Goal: Task Accomplishment & Management: Use online tool/utility

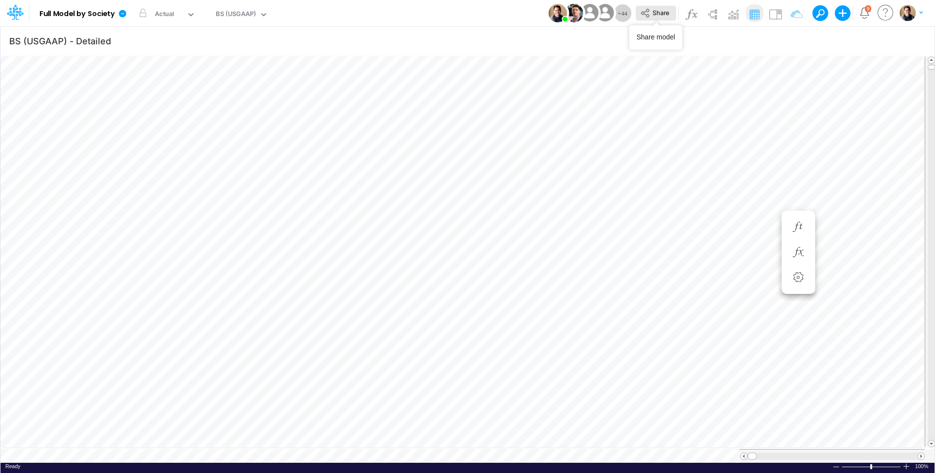
click at [653, 15] on span "Share" at bounding box center [661, 12] width 17 height 7
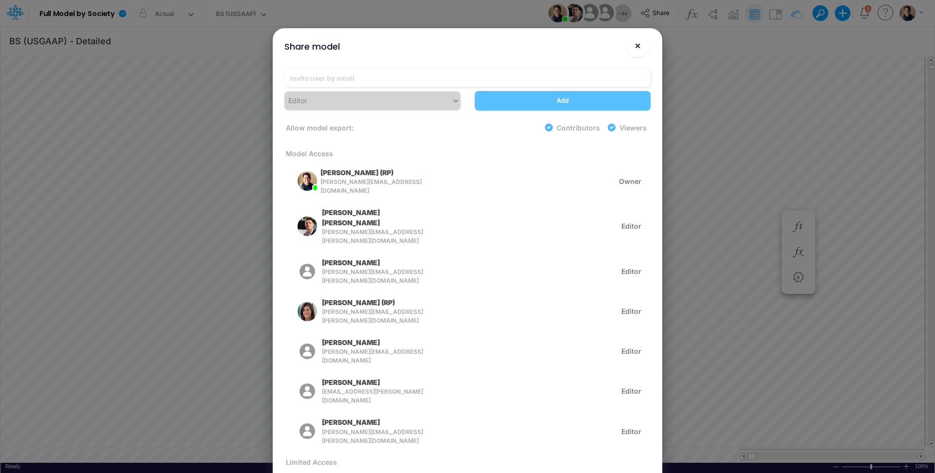
click at [638, 47] on span "×" at bounding box center [638, 45] width 6 height 12
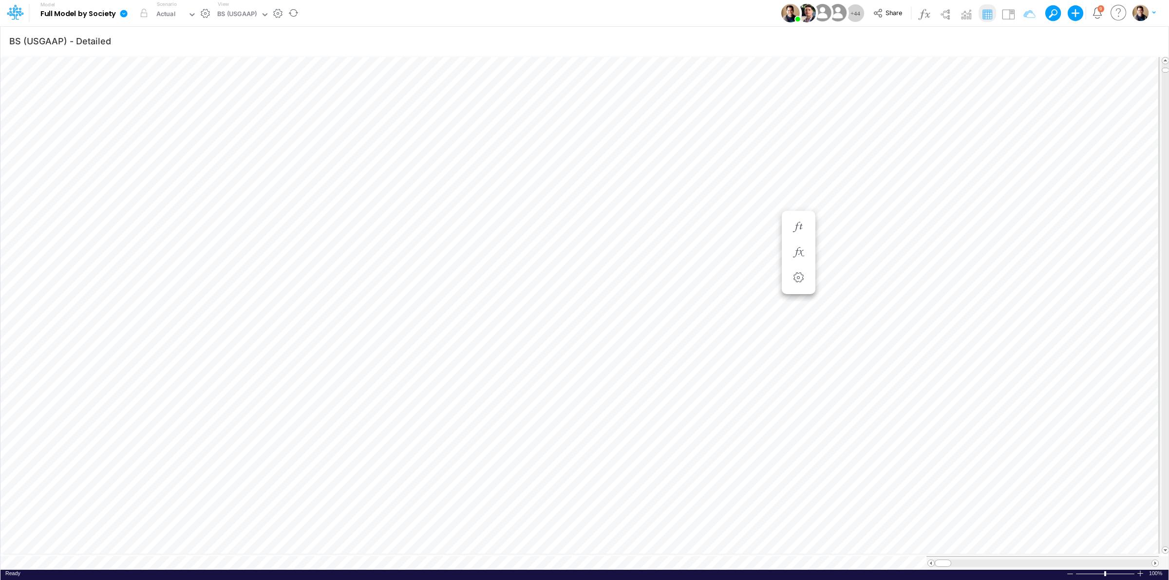
click at [124, 12] on icon at bounding box center [123, 13] width 7 height 7
click at [151, 100] on button "View model info" at bounding box center [173, 101] width 104 height 15
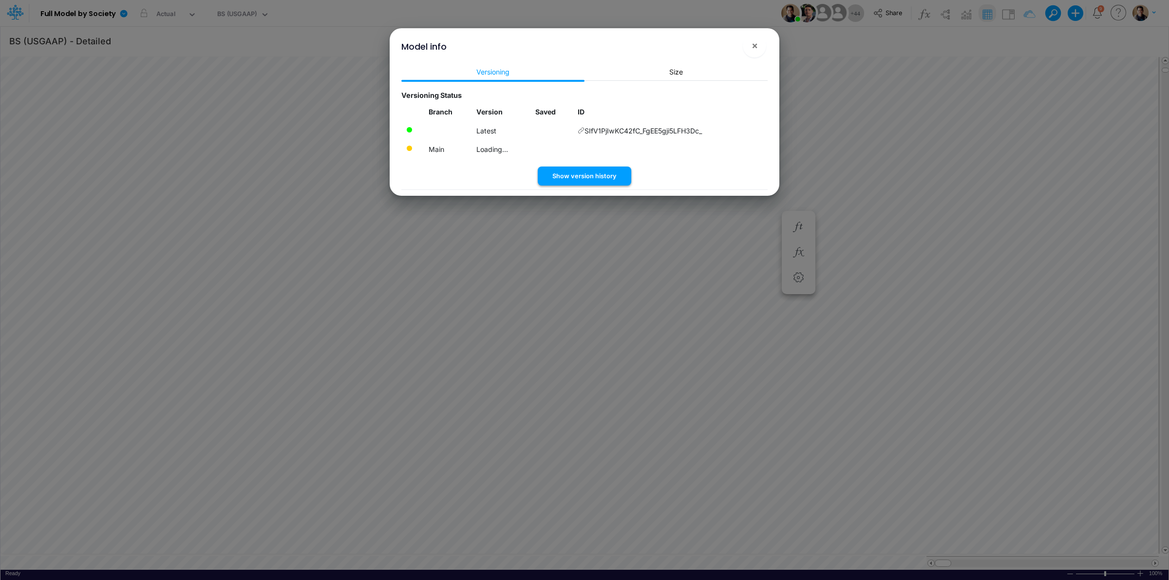
click at [583, 177] on button "Show version history" at bounding box center [585, 176] width 94 height 19
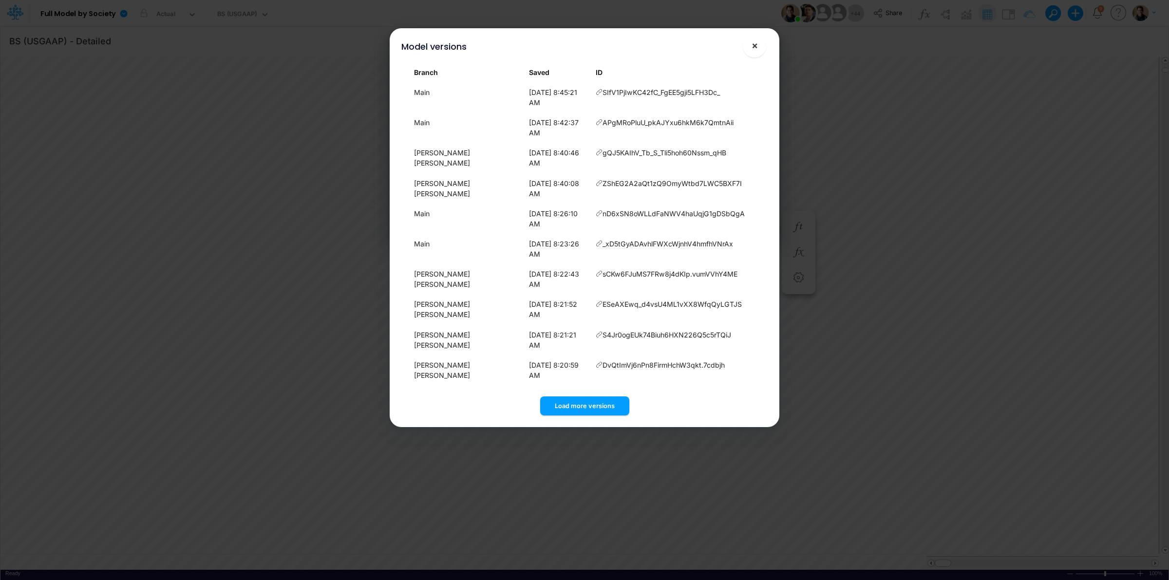
click at [758, 47] on button "×" at bounding box center [754, 45] width 23 height 23
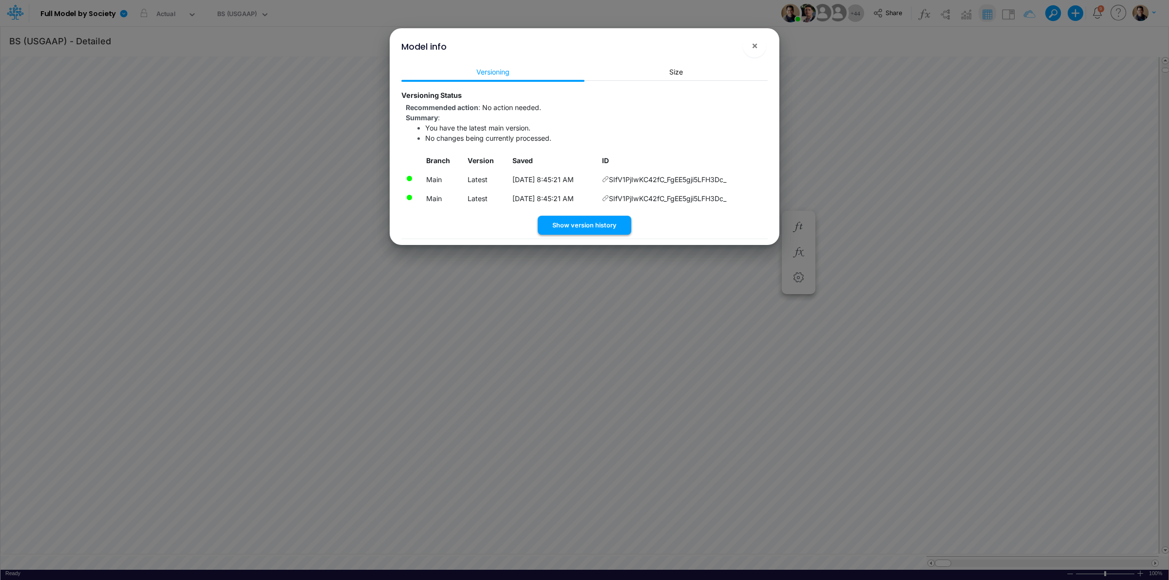
click at [573, 217] on button "Show version history" at bounding box center [585, 225] width 94 height 19
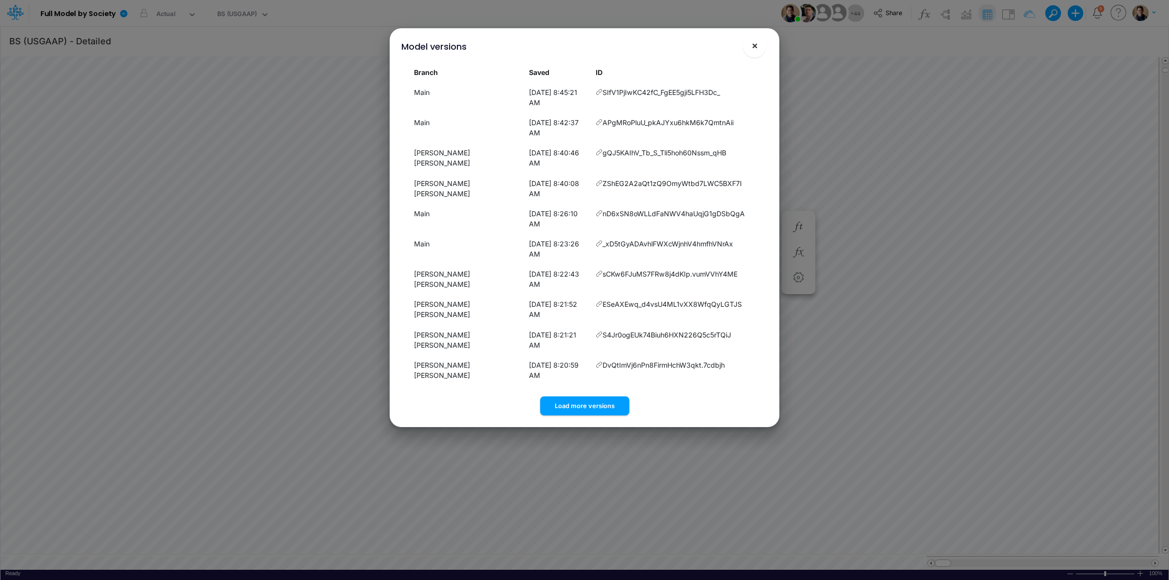
click at [754, 41] on span "×" at bounding box center [755, 45] width 6 height 12
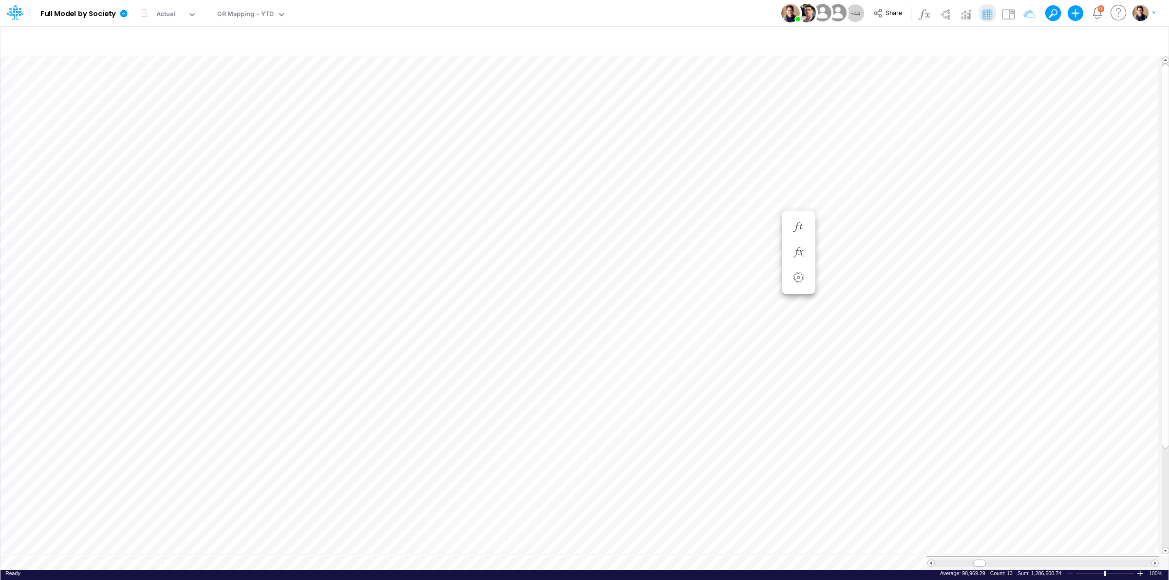
scroll to position [0, 0]
click at [935, 38] on icon "button" at bounding box center [1024, 41] width 15 height 10
select select "notEqual"
select select "contains"
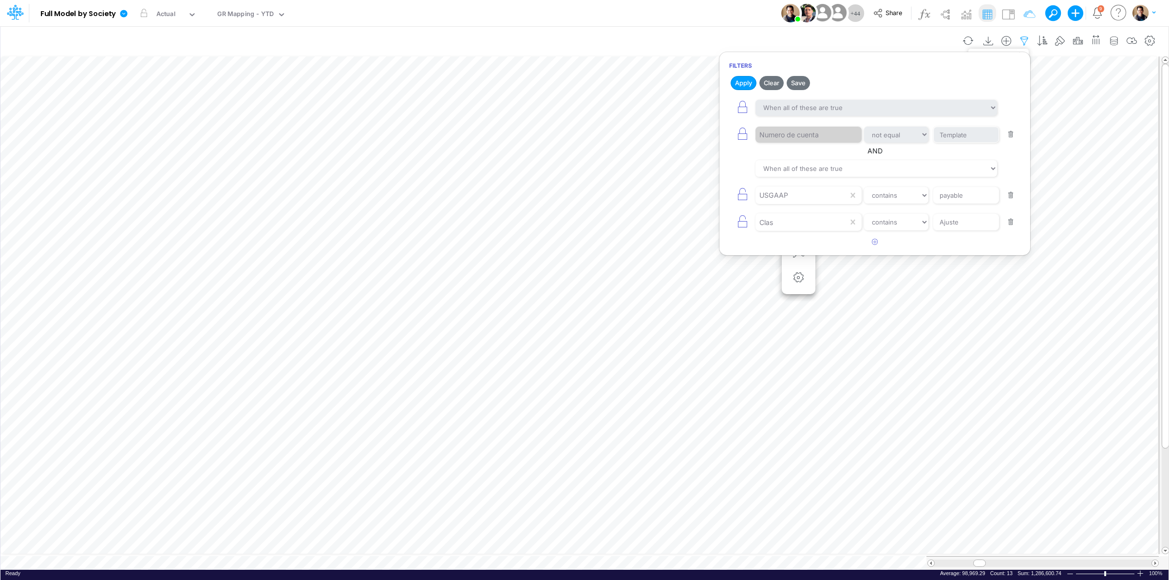
click at [935, 38] on icon "button" at bounding box center [1024, 41] width 15 height 10
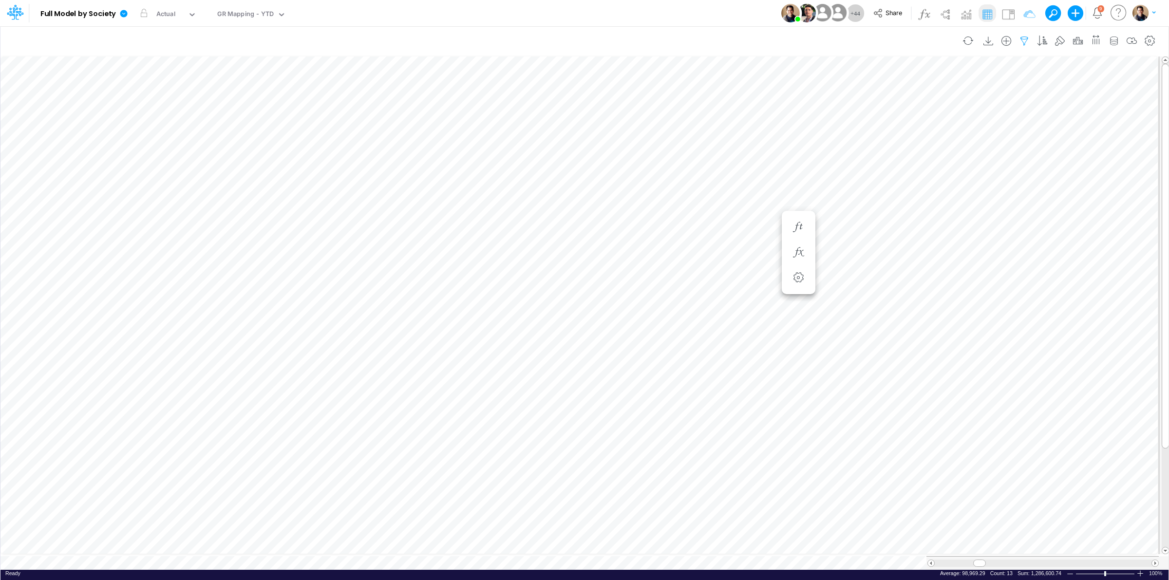
click at [935, 40] on icon "button" at bounding box center [1024, 41] width 15 height 10
select select "notEqual"
select select "contains"
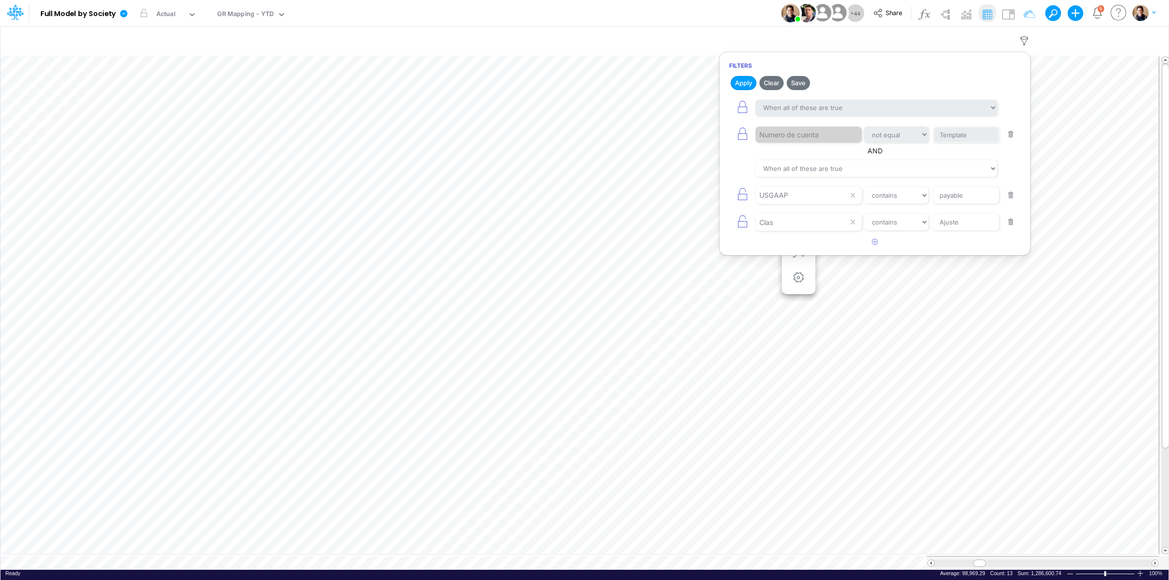
click at [935, 196] on button "button" at bounding box center [1010, 195] width 19 height 13
type input "Ajuste"
click at [738, 83] on button "Apply" at bounding box center [744, 83] width 26 height 14
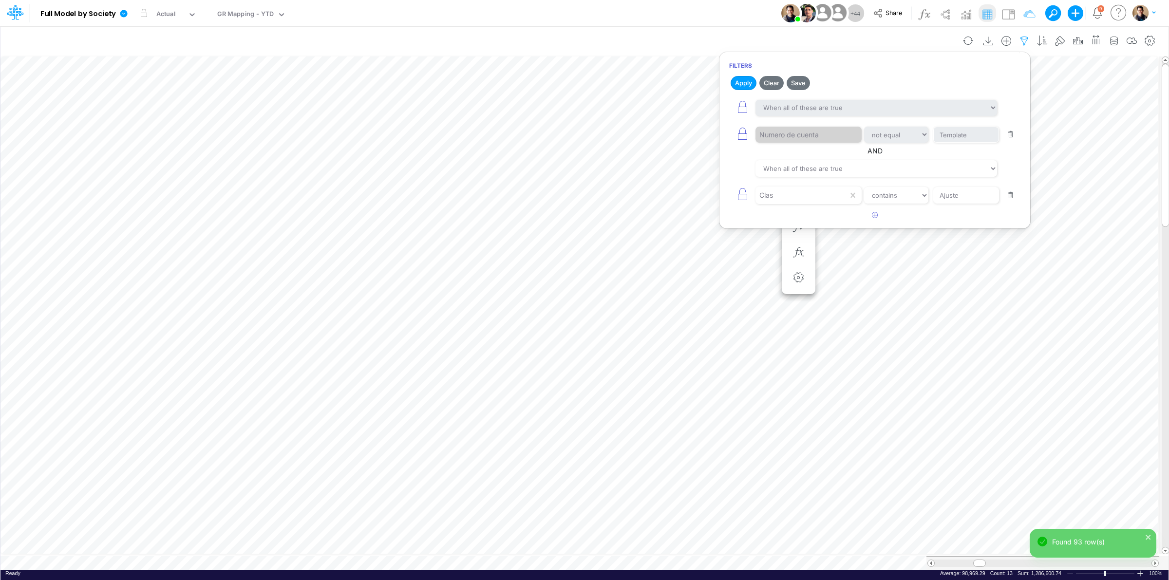
click at [935, 37] on icon "button" at bounding box center [1024, 41] width 15 height 10
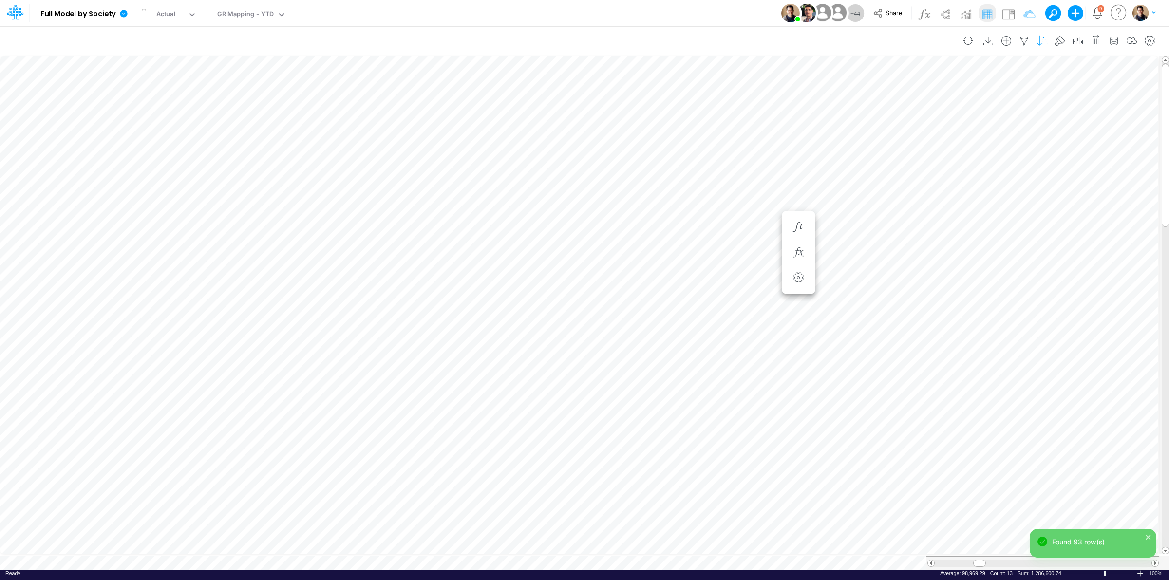
click at [935, 40] on icon "button" at bounding box center [1042, 41] width 15 height 10
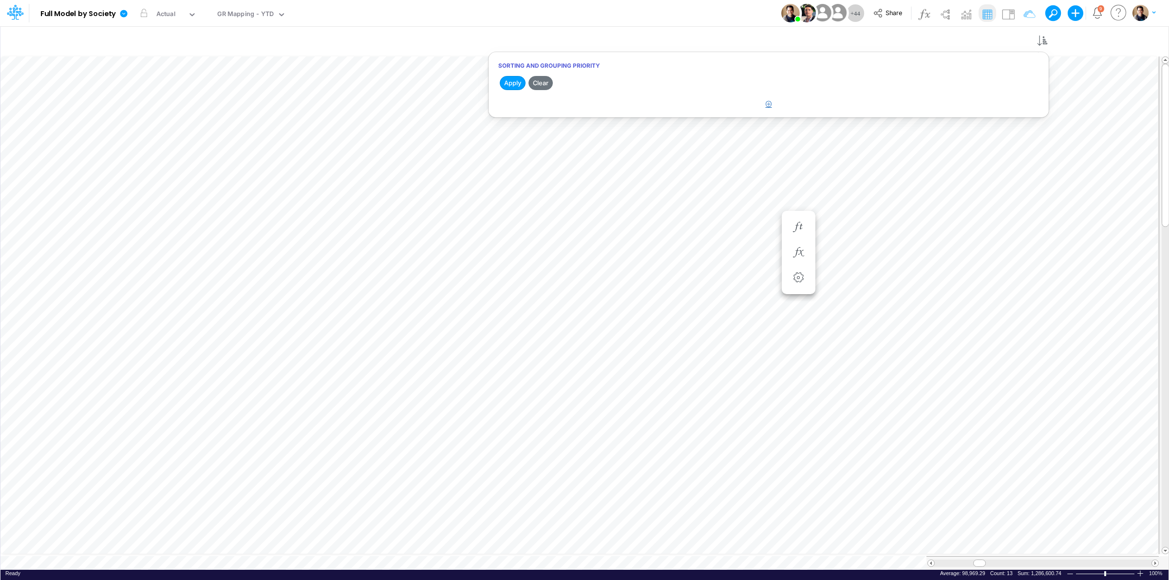
click at [773, 100] on button "button" at bounding box center [768, 104] width 19 height 16
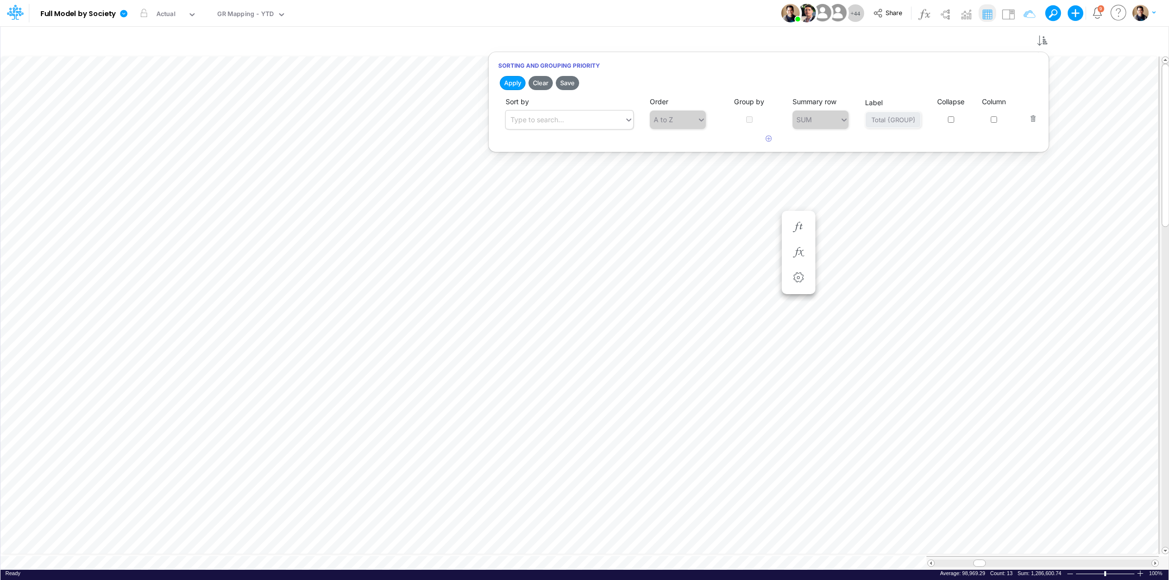
click at [585, 116] on div "Type to search..." at bounding box center [565, 120] width 119 height 16
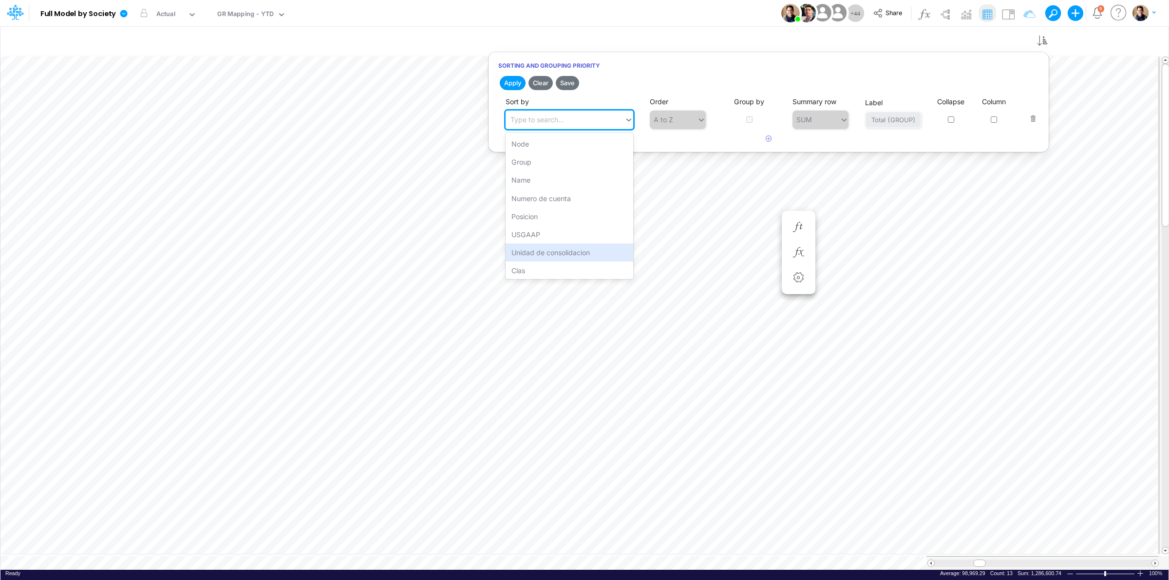
scroll to position [74, 0]
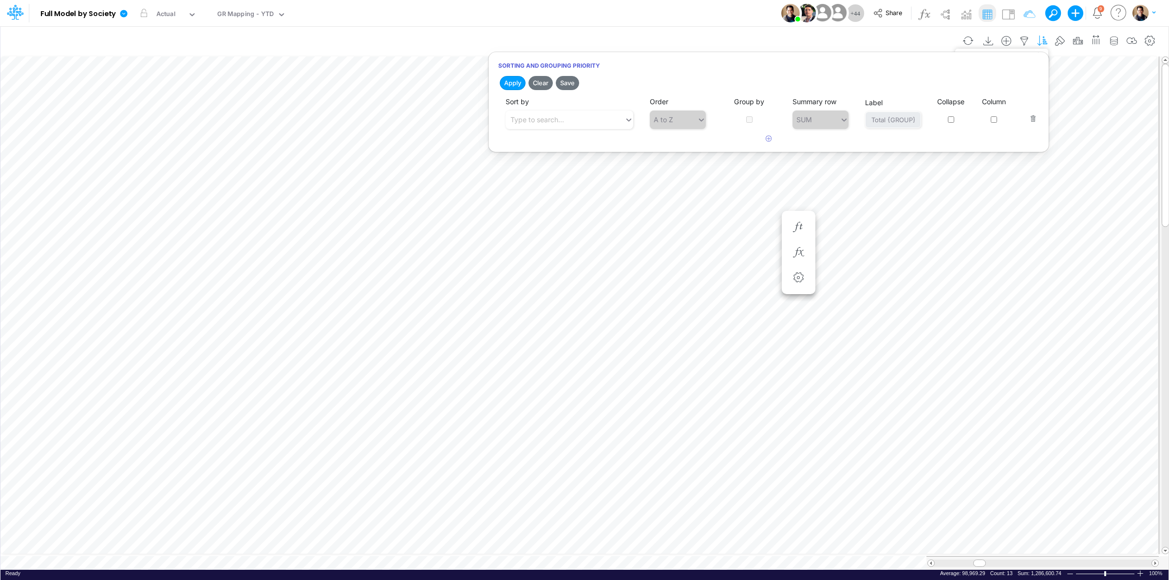
click at [935, 37] on icon "button" at bounding box center [1042, 41] width 15 height 10
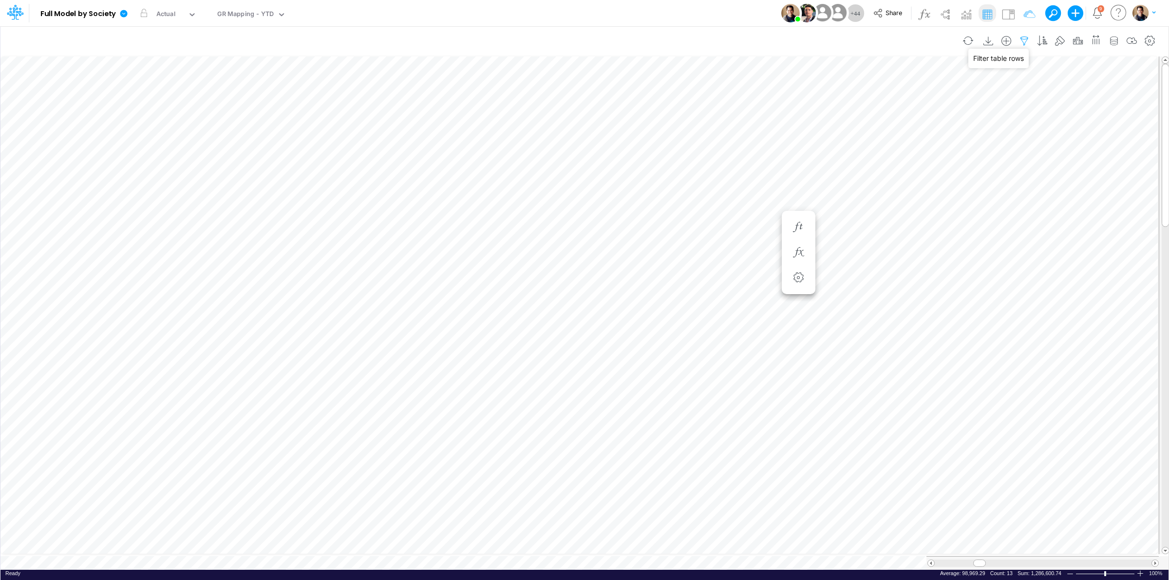
click at [935, 37] on icon "button" at bounding box center [1024, 41] width 15 height 10
select select "notEqual"
select select "contains"
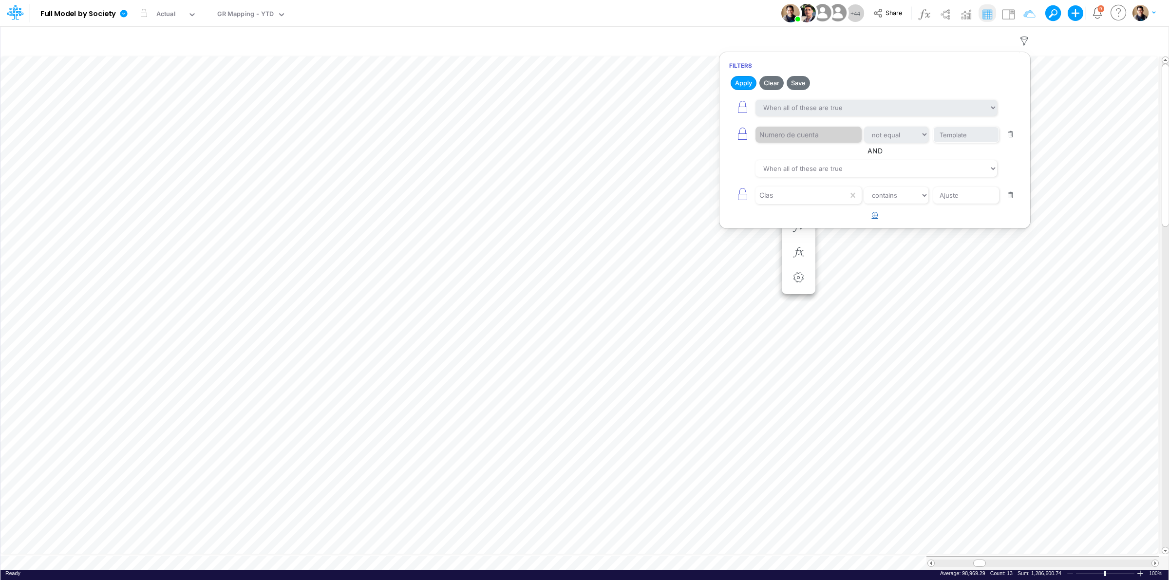
click at [876, 215] on icon "button" at bounding box center [875, 215] width 6 height 6
click at [792, 225] on div at bounding box center [802, 222] width 93 height 17
click at [789, 263] on div "Jun-25" at bounding box center [809, 264] width 106 height 18
click at [935, 143] on input "text" at bounding box center [966, 135] width 66 height 17
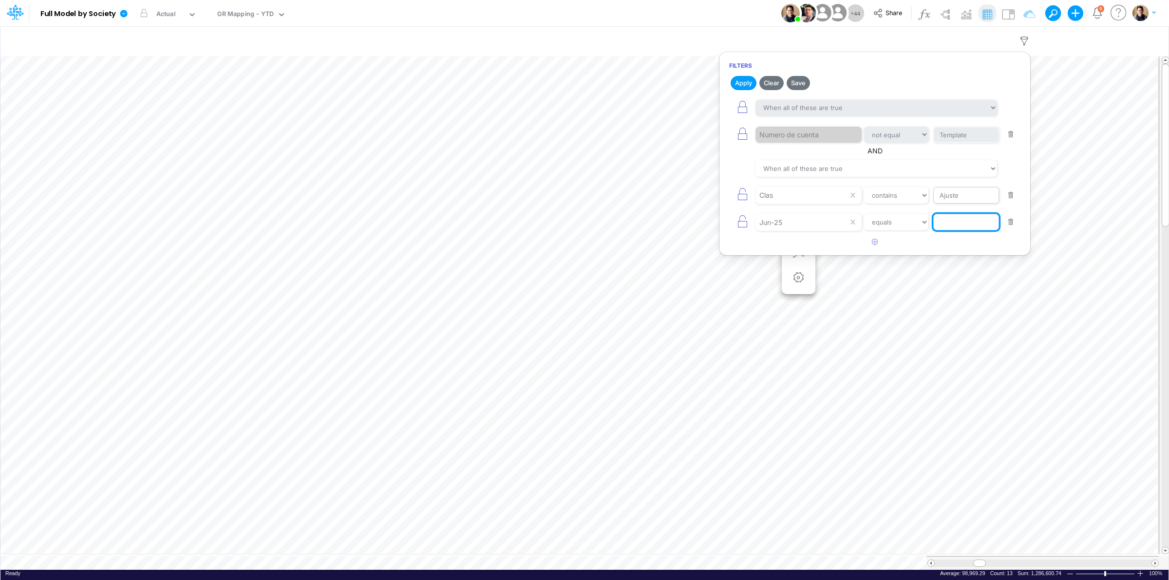
paste input "1286600.74"
type input "1286600.74"
click at [749, 78] on button "Apply" at bounding box center [744, 83] width 26 height 14
click at [935, 143] on input "1286600.74" at bounding box center [966, 135] width 66 height 17
paste input "2383206.4"
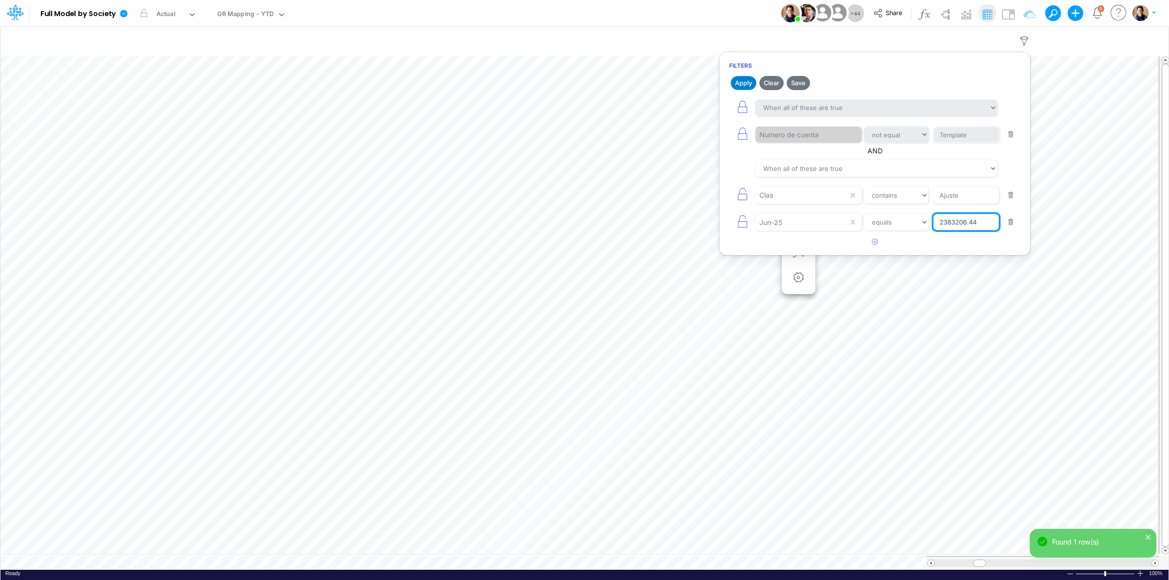
type input "2383206.44"
click at [738, 84] on button "Apply" at bounding box center [744, 83] width 26 height 14
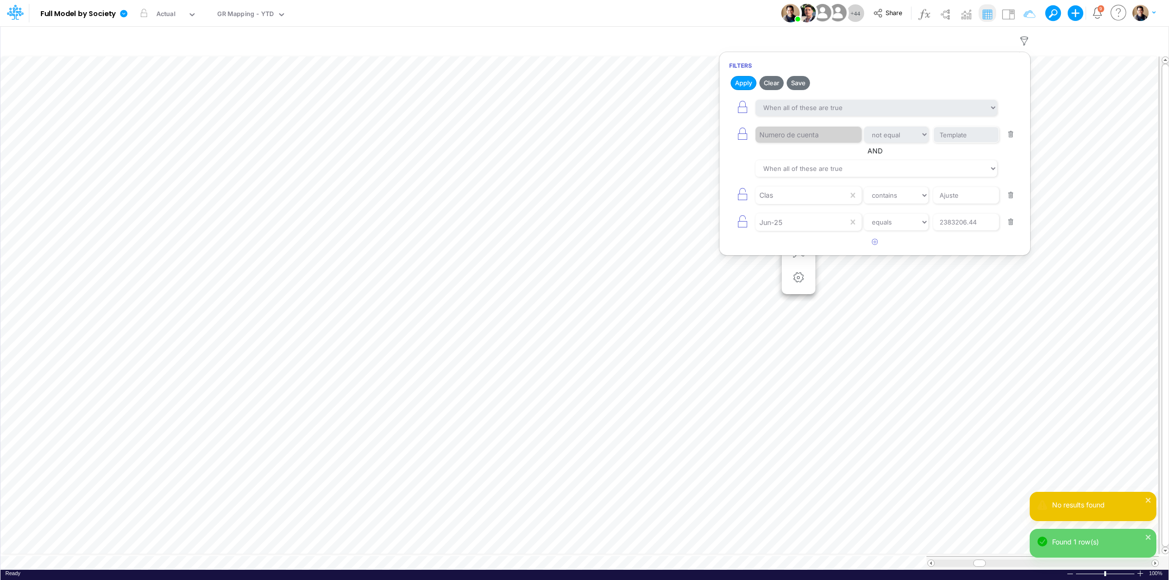
click at [935, 198] on button "button" at bounding box center [1010, 195] width 19 height 13
select select "equals"
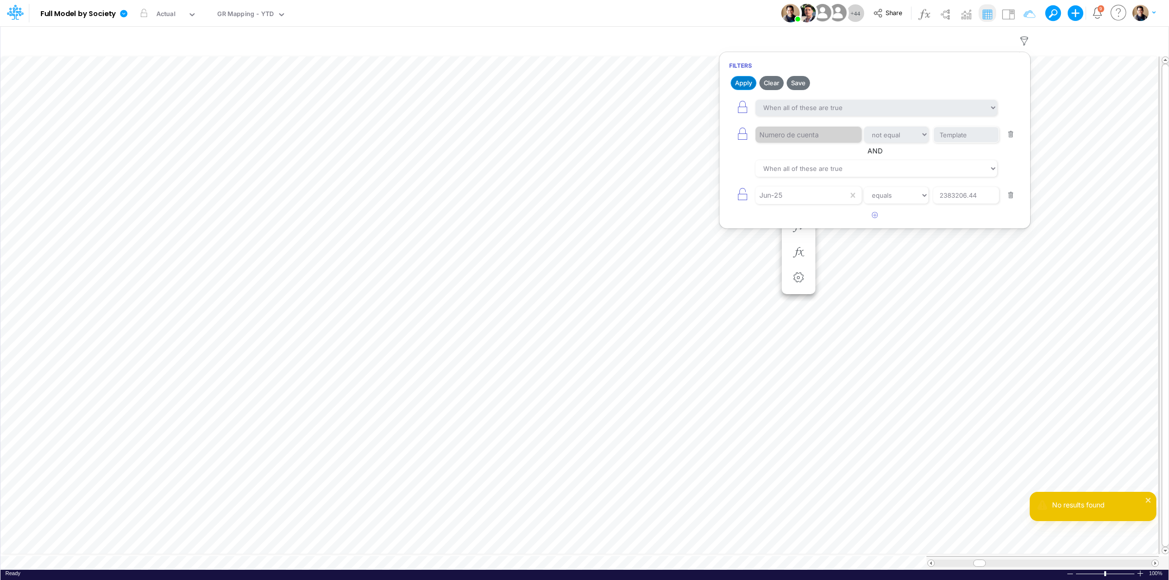
click at [740, 77] on button "Apply" at bounding box center [744, 83] width 26 height 14
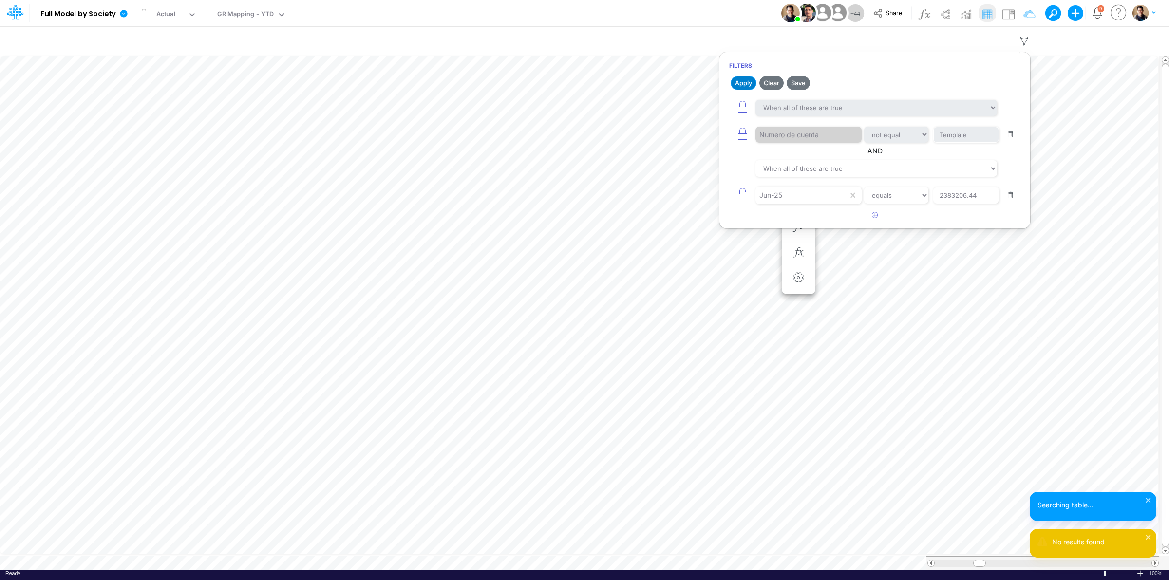
click at [738, 84] on button "Apply" at bounding box center [744, 83] width 26 height 14
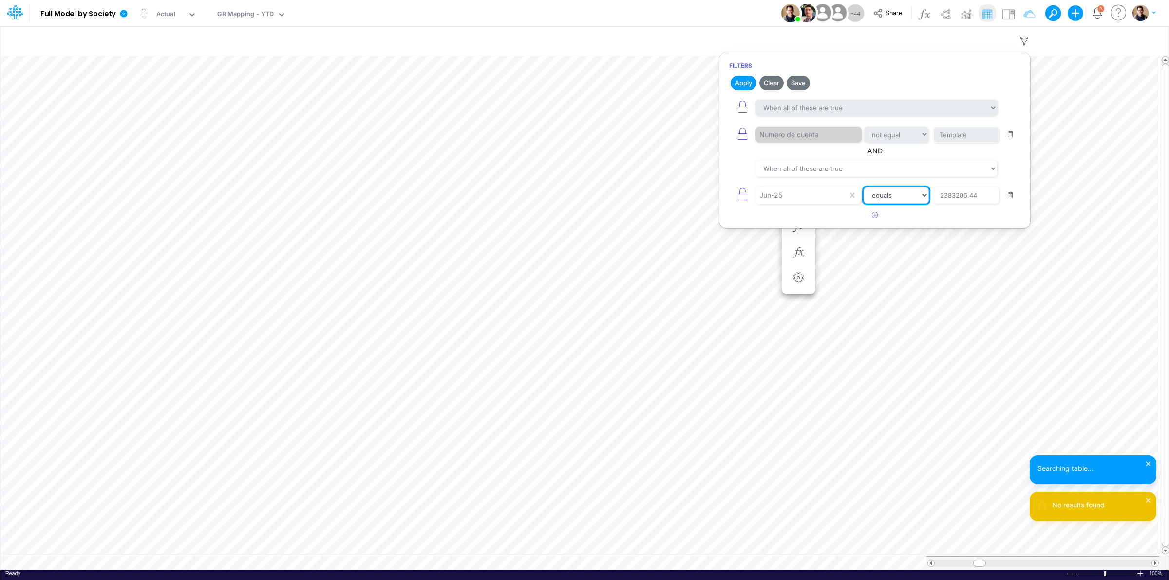
click at [917, 192] on select "equals not equal starts with ends with contains" at bounding box center [896, 195] width 65 height 17
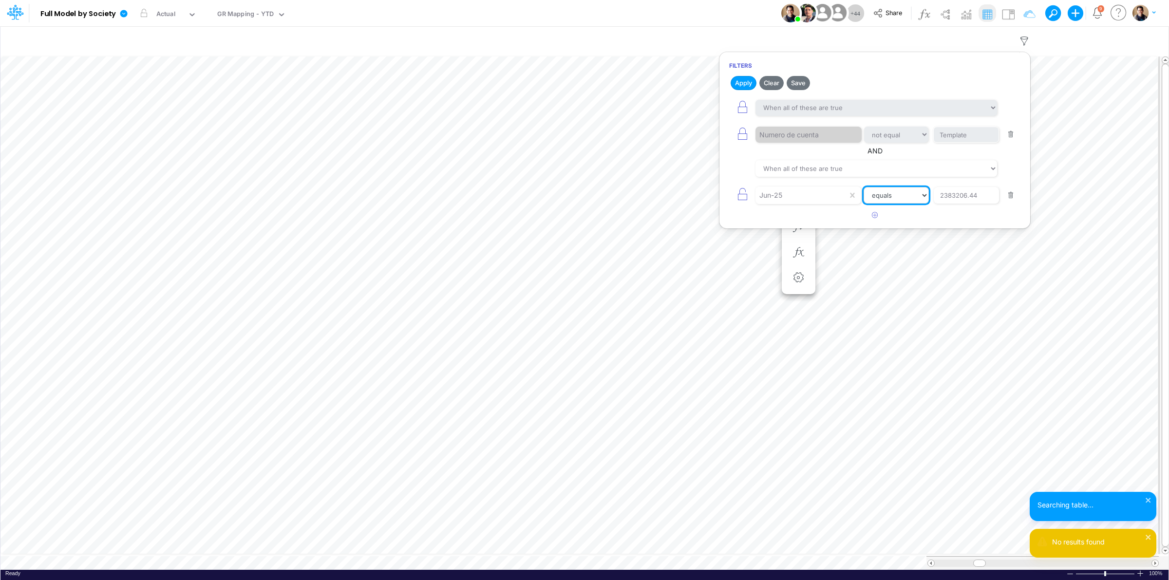
drag, startPoint x: 917, startPoint y: 192, endPoint x: 1002, endPoint y: 54, distance: 162.7
click at [917, 192] on select "equals not equal starts with ends with contains" at bounding box center [896, 195] width 65 height 17
click at [810, 193] on div "Jun-25" at bounding box center [802, 195] width 93 height 17
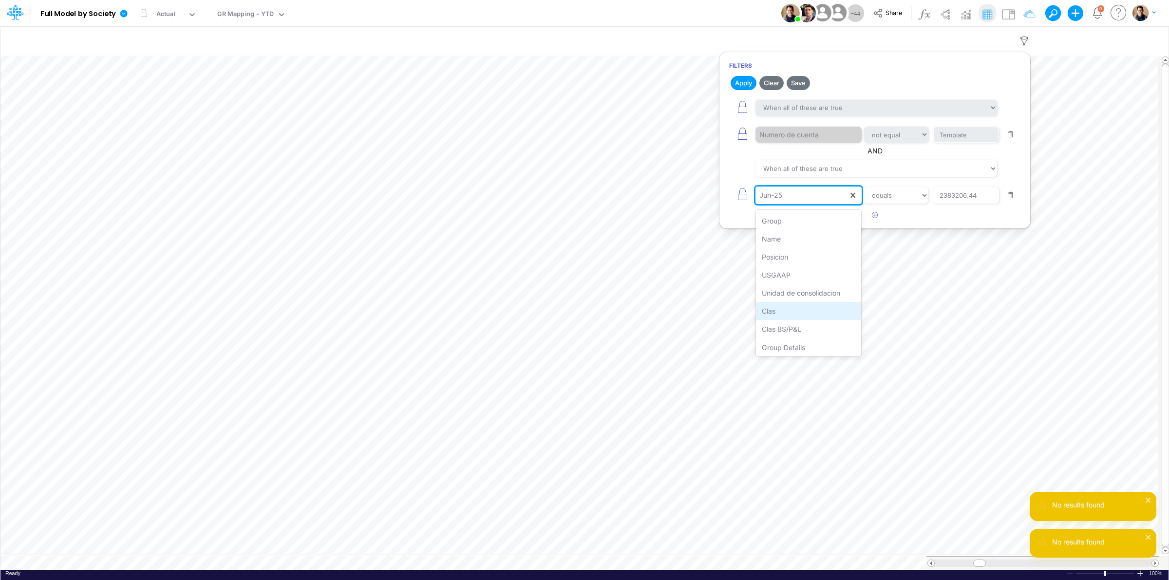
click at [806, 312] on div "Clas" at bounding box center [809, 311] width 106 height 18
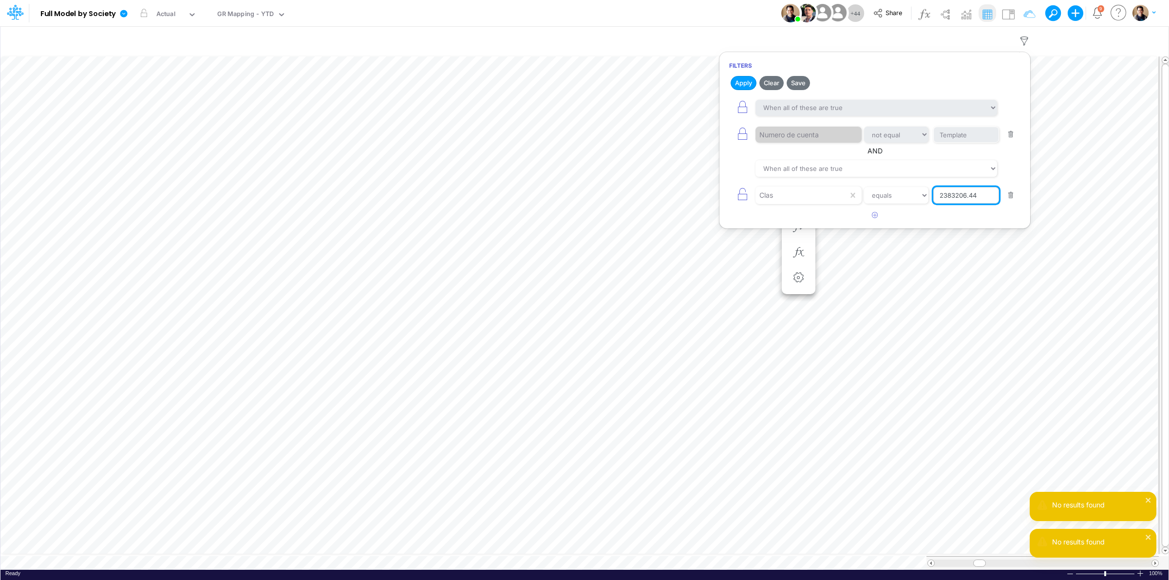
click at [935, 143] on input "2383206.44" at bounding box center [966, 135] width 66 height 17
paste input "Ajuste On Top"
type input "Ajuste On Top"
click at [738, 79] on button "Apply" at bounding box center [744, 83] width 26 height 14
click at [872, 218] on icon "button" at bounding box center [875, 215] width 6 height 6
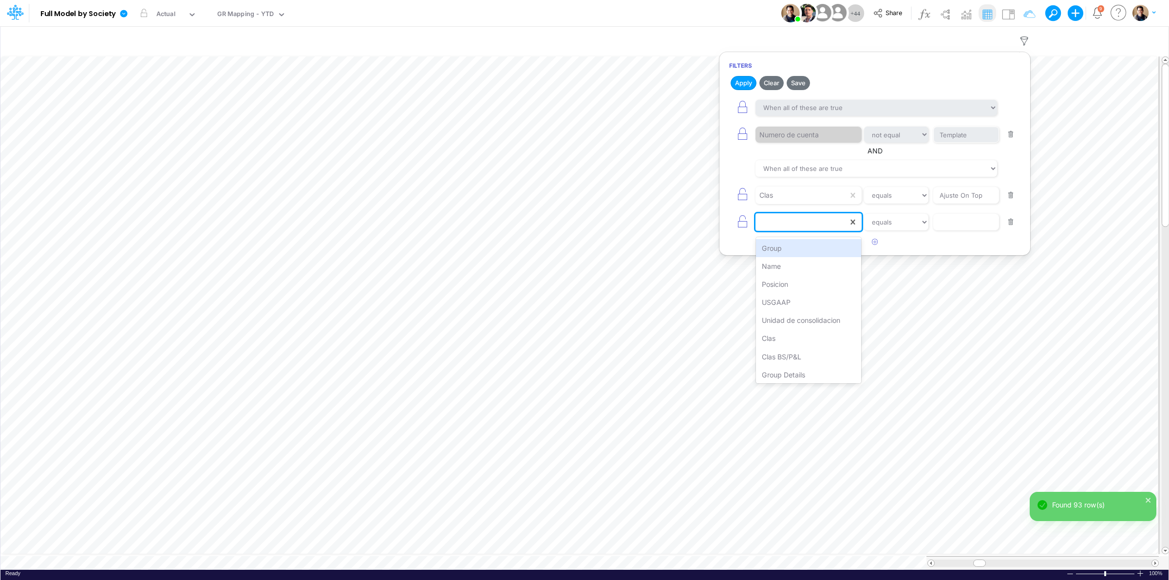
click at [796, 225] on div at bounding box center [802, 222] width 93 height 17
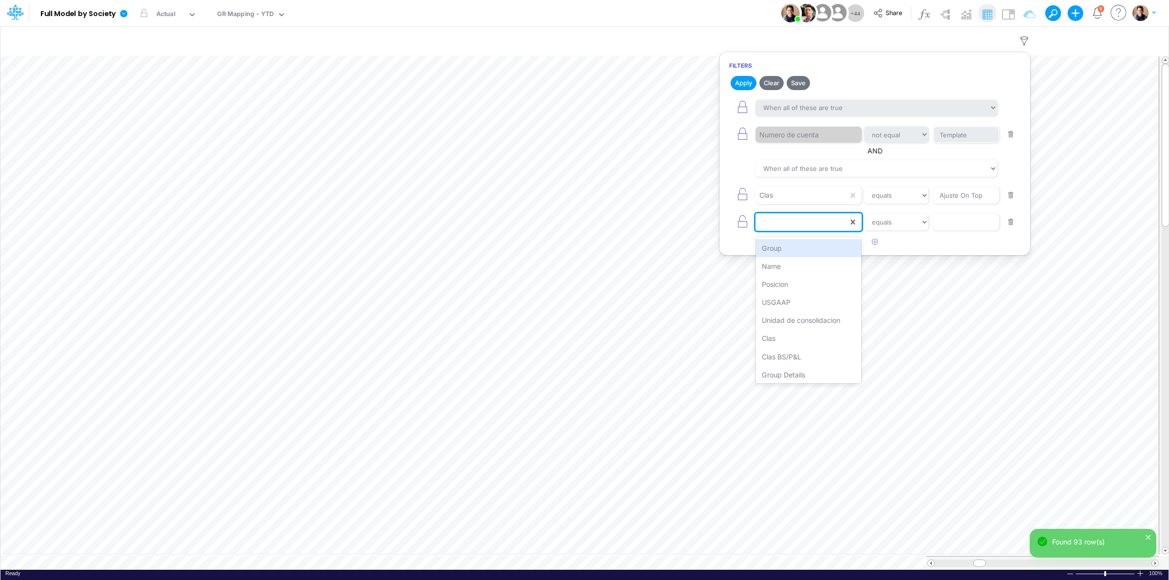
type input "p"
drag, startPoint x: 792, startPoint y: 267, endPoint x: 794, endPoint y: 260, distance: 7.7
click at [790, 266] on div "Posicion" at bounding box center [809, 266] width 106 height 18
click at [935, 143] on input "text" at bounding box center [966, 135] width 66 height 17
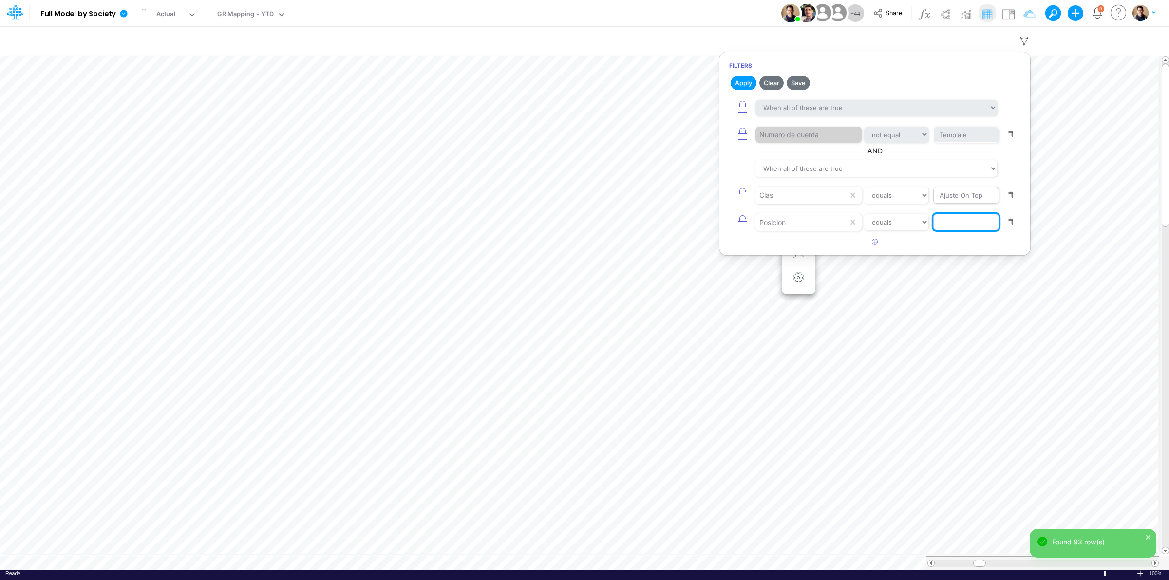
paste input "2110012034"
type input "2110012034"
click at [740, 80] on button "Apply" at bounding box center [744, 83] width 26 height 14
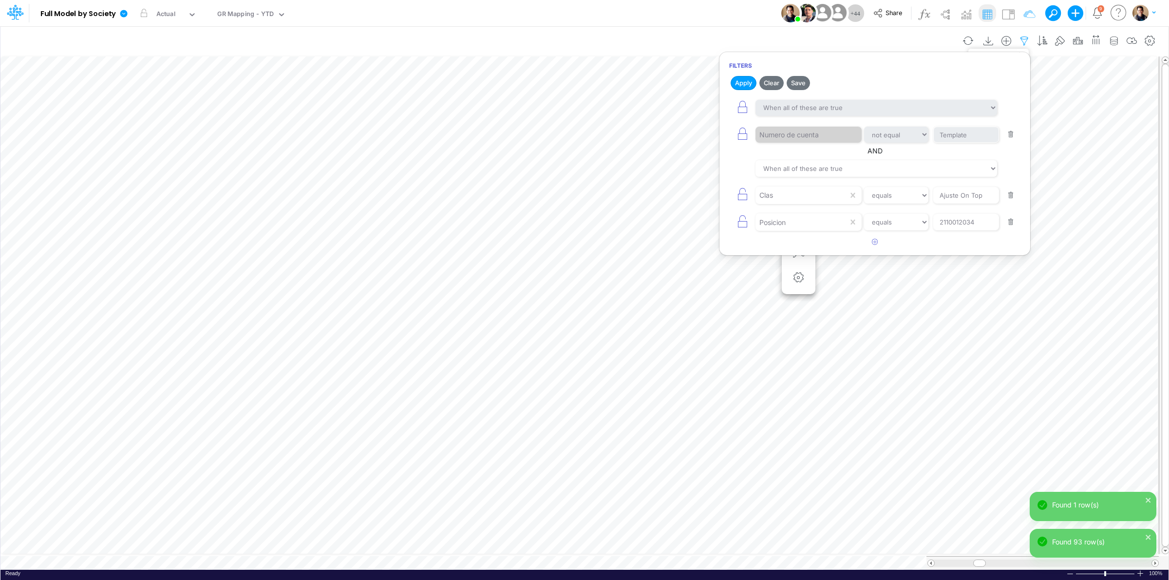
click at [935, 38] on icon "button" at bounding box center [1024, 41] width 15 height 10
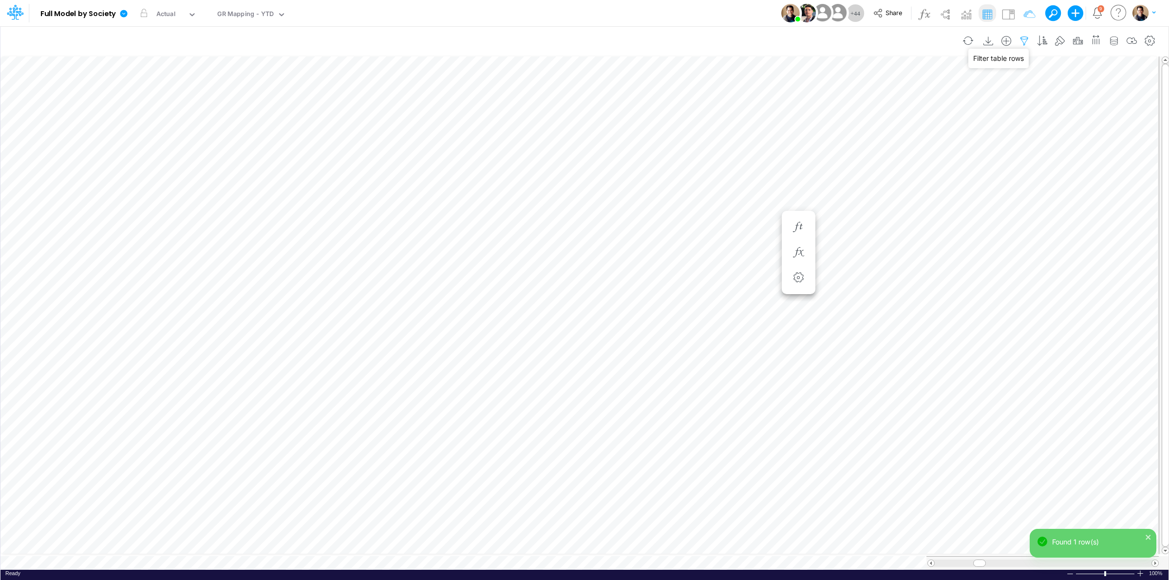
click at [935, 36] on icon "button" at bounding box center [1024, 41] width 15 height 10
select select "notEqual"
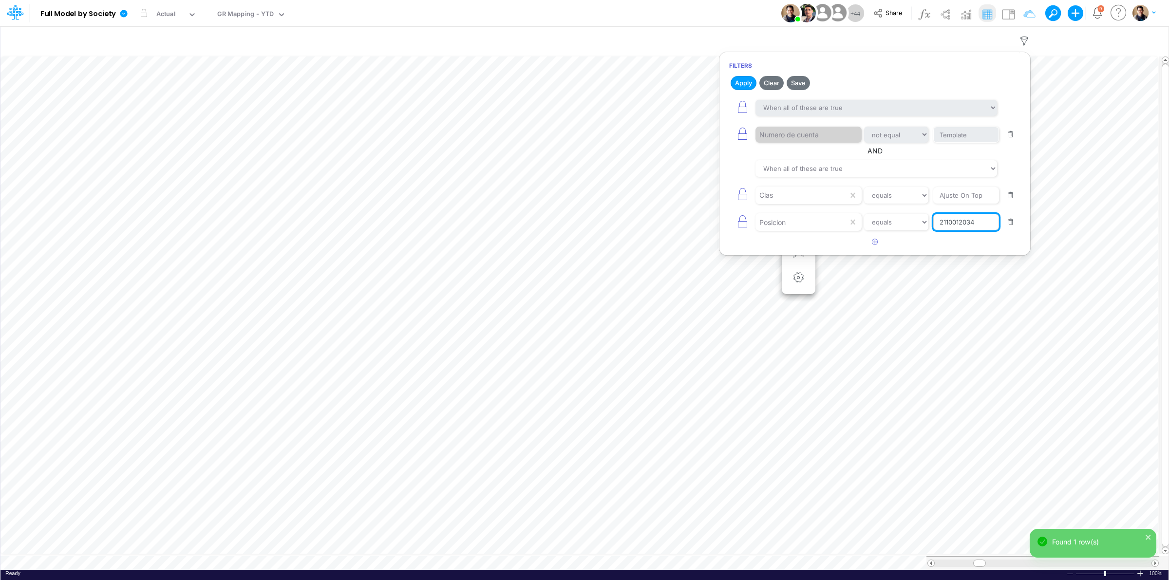
click at [935, 143] on input "2110012034" at bounding box center [966, 135] width 66 height 17
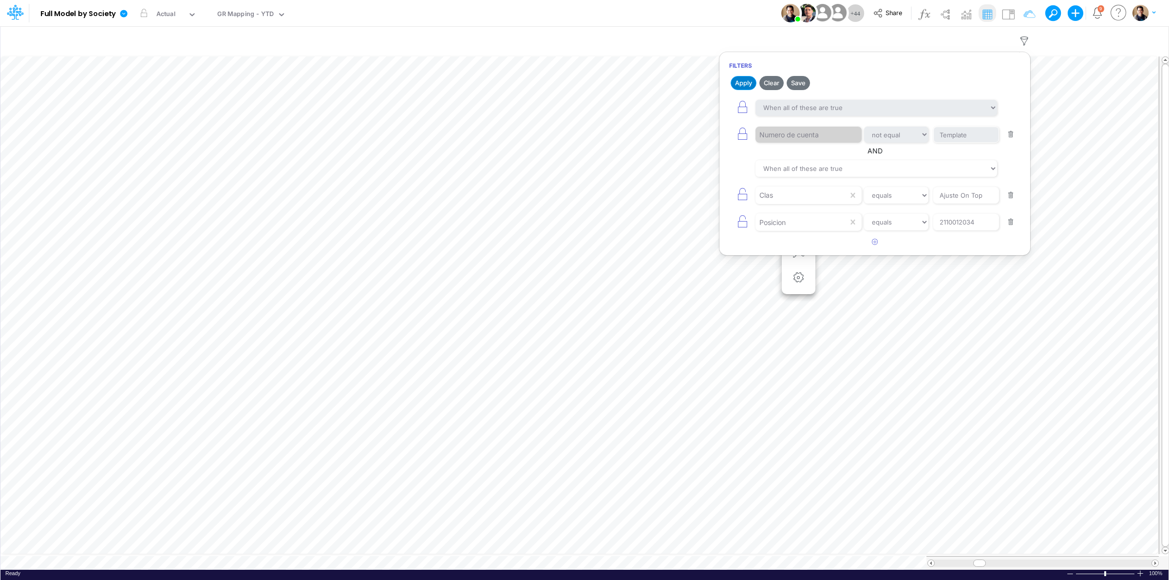
click at [739, 81] on button "Apply" at bounding box center [744, 83] width 26 height 14
click at [935, 34] on button "button" at bounding box center [1025, 40] width 18 height 19
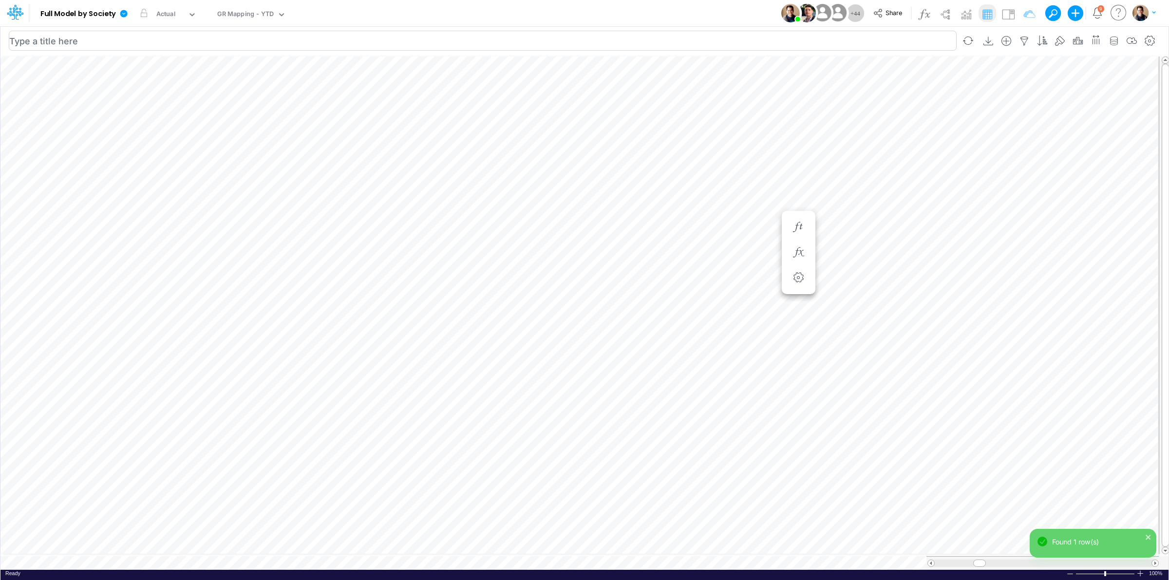
type input "BS (USGAAP) - Detailed"
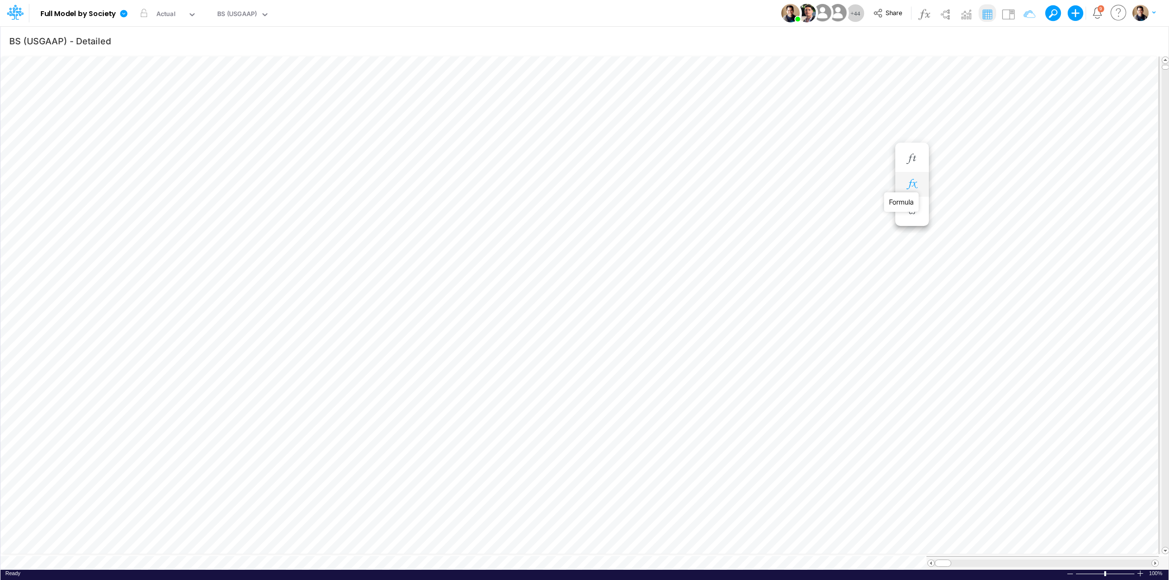
click at [917, 179] on icon "button" at bounding box center [912, 184] width 15 height 10
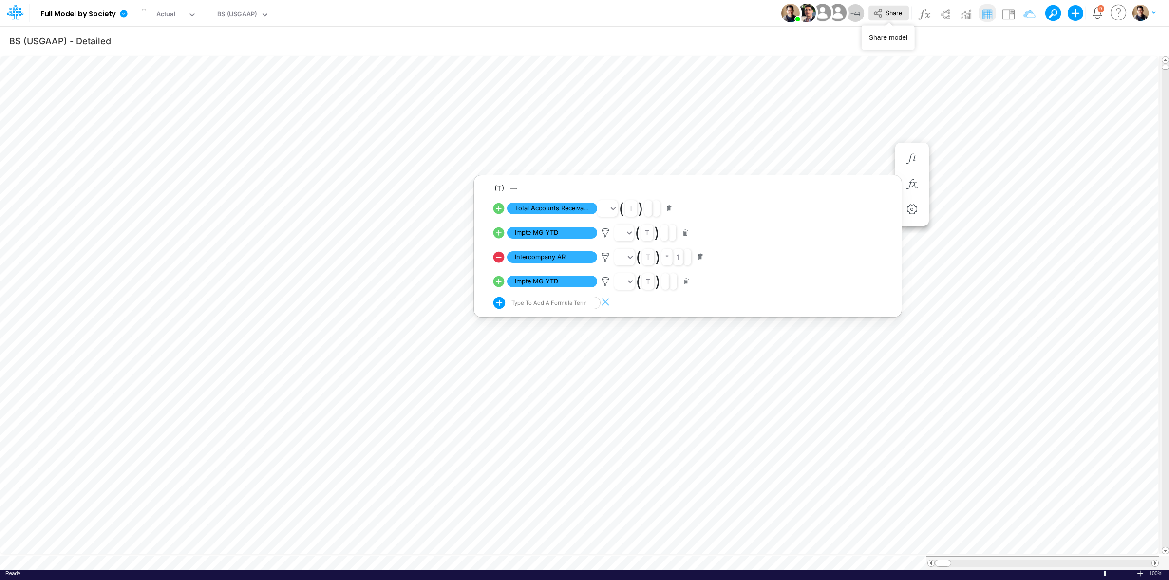
click at [897, 10] on span "Share" at bounding box center [894, 12] width 17 height 7
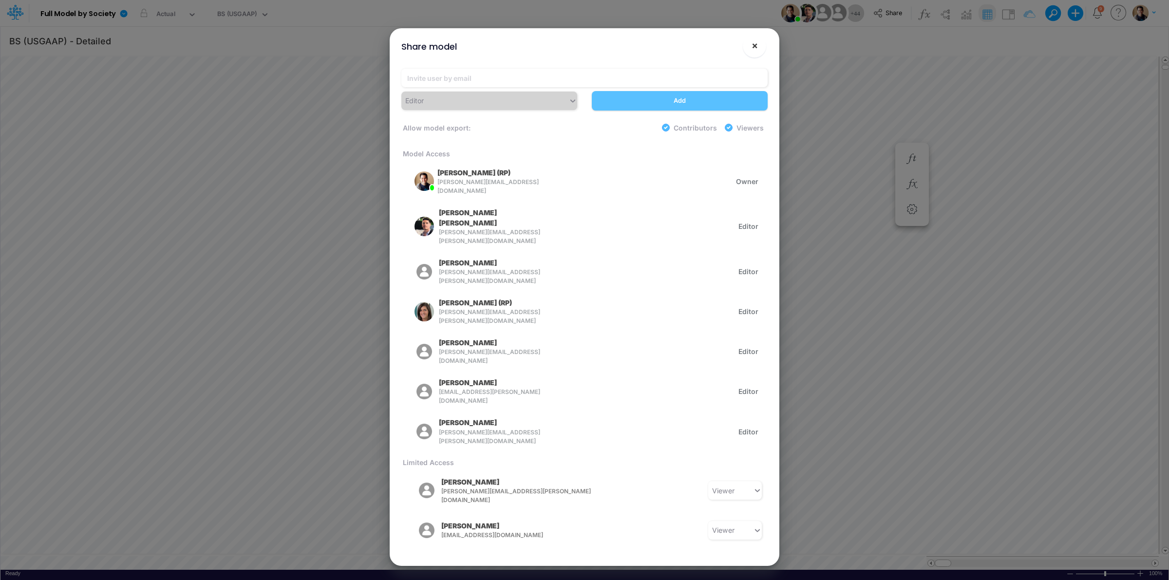
click at [756, 41] on span "×" at bounding box center [755, 45] width 6 height 12
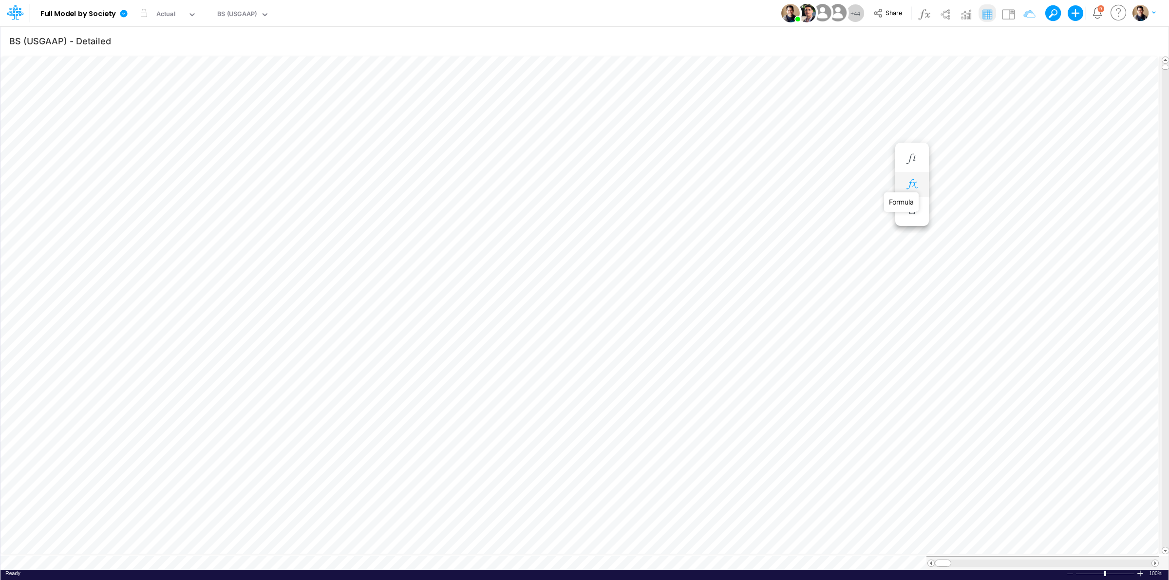
click at [914, 184] on icon "button" at bounding box center [912, 184] width 15 height 10
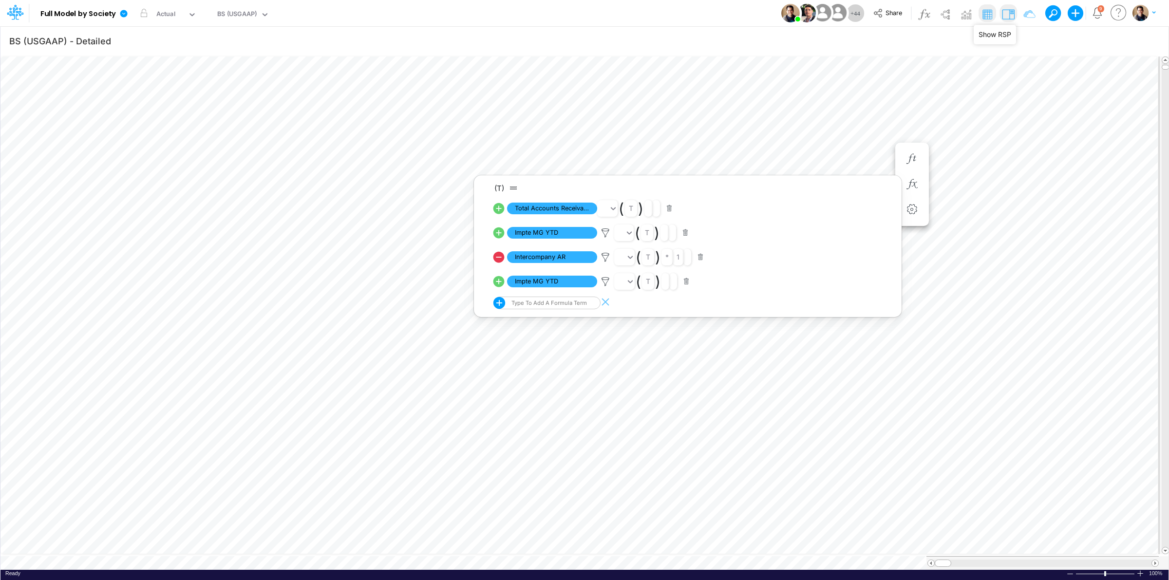
click at [935, 13] on img at bounding box center [1009, 14] width 16 height 16
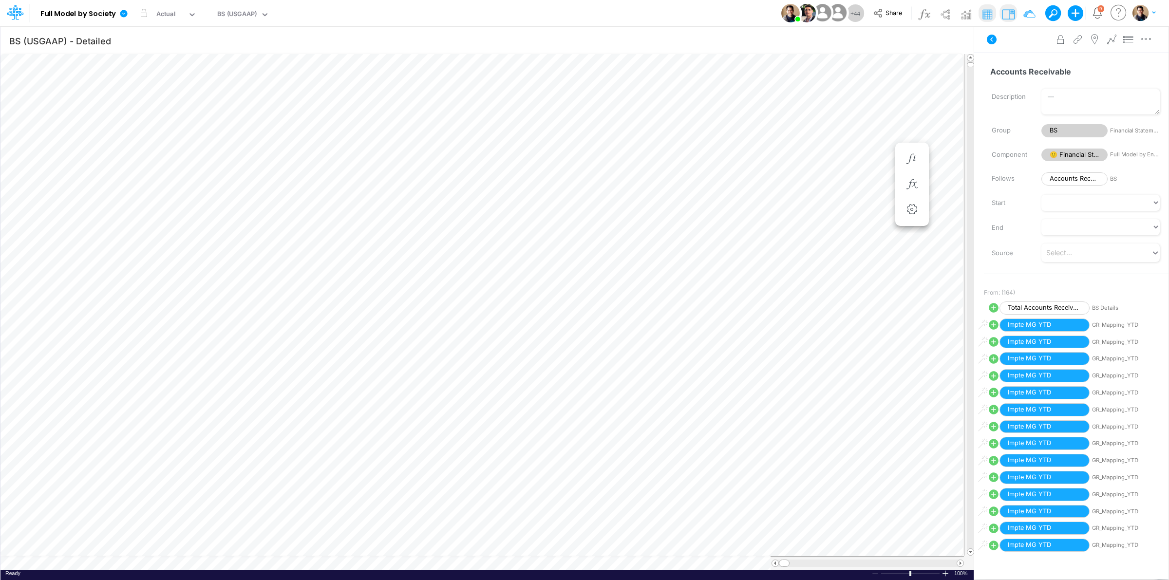
scroll to position [0, 0]
click at [914, 185] on icon "button" at bounding box center [912, 184] width 15 height 10
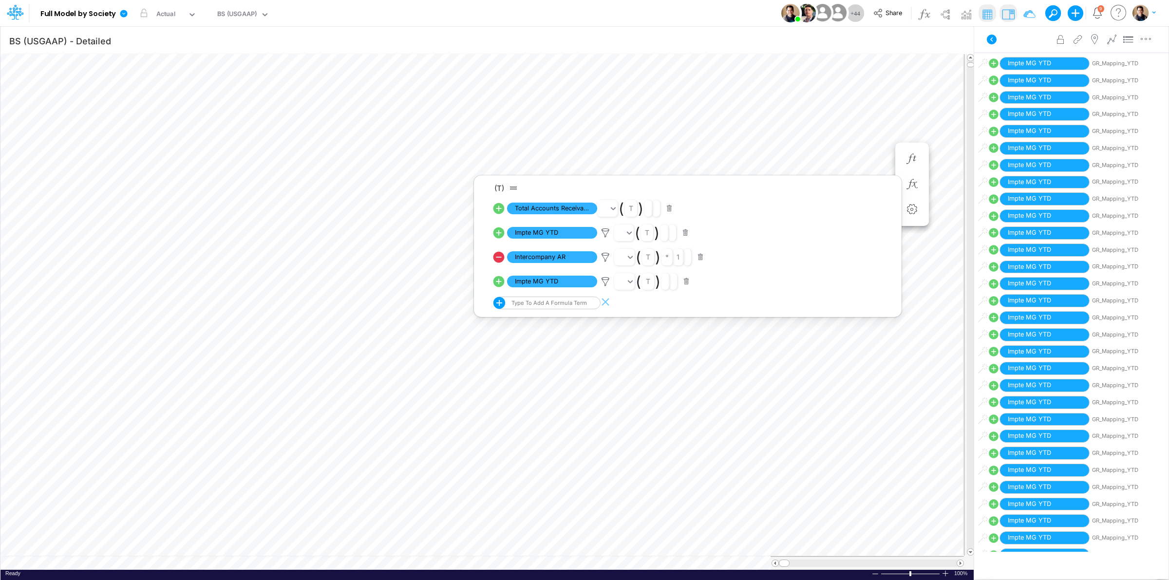
scroll to position [1153, 0]
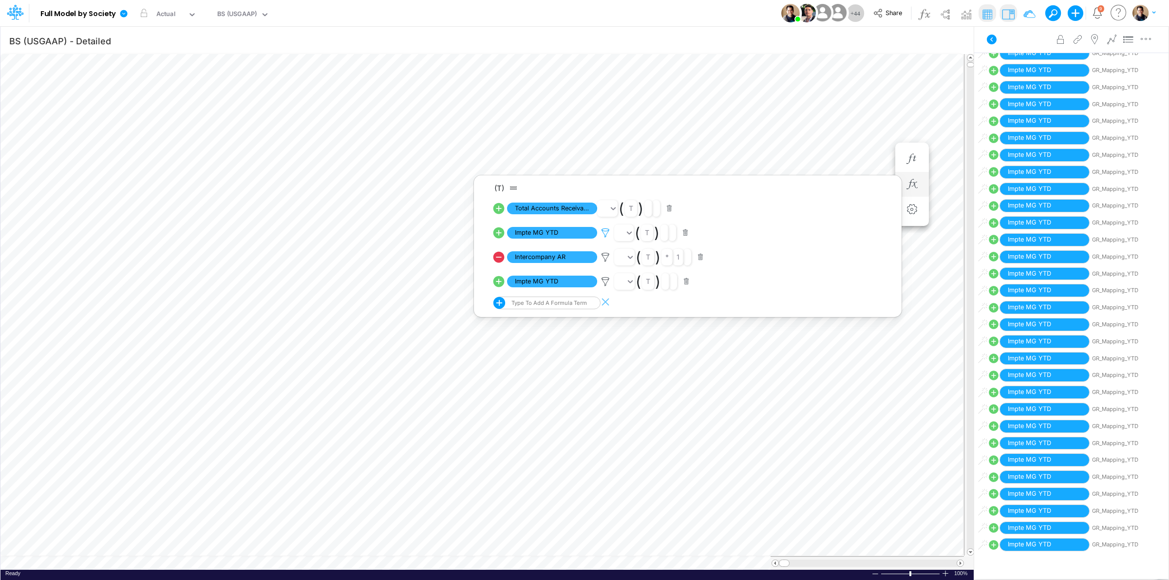
click at [605, 234] on icon at bounding box center [605, 233] width 15 height 10
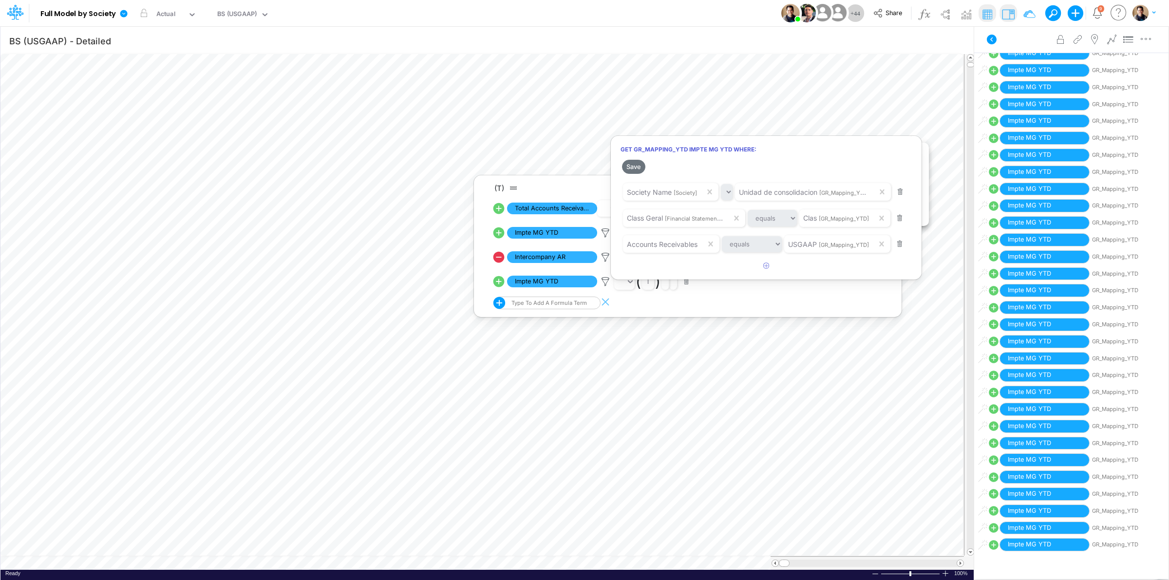
click at [603, 283] on div at bounding box center [584, 292] width 1169 height 575
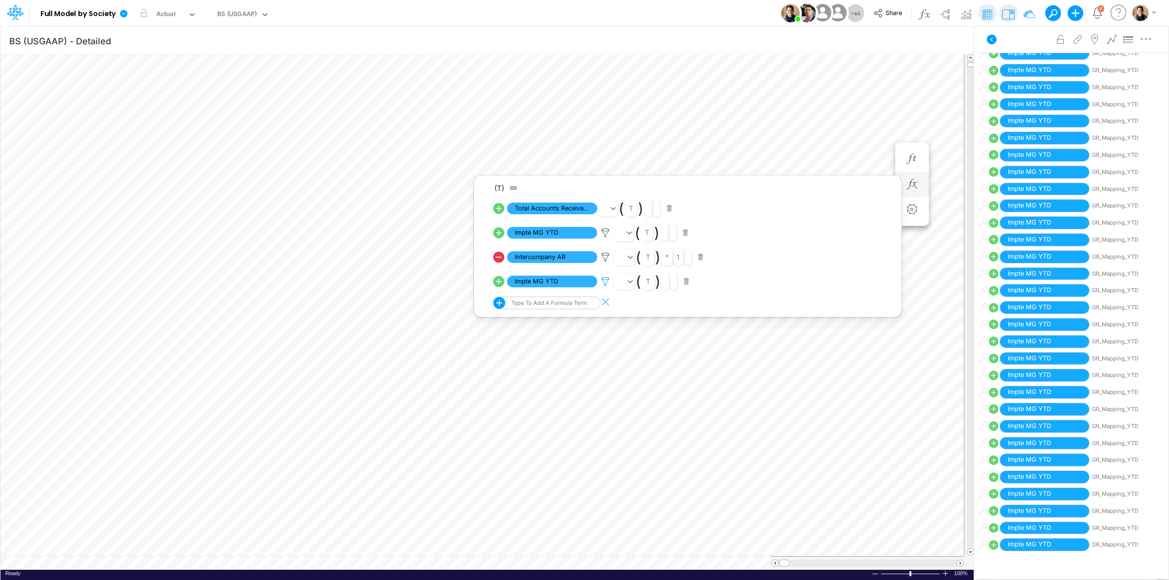
click at [603, 238] on icon at bounding box center [605, 233] width 15 height 10
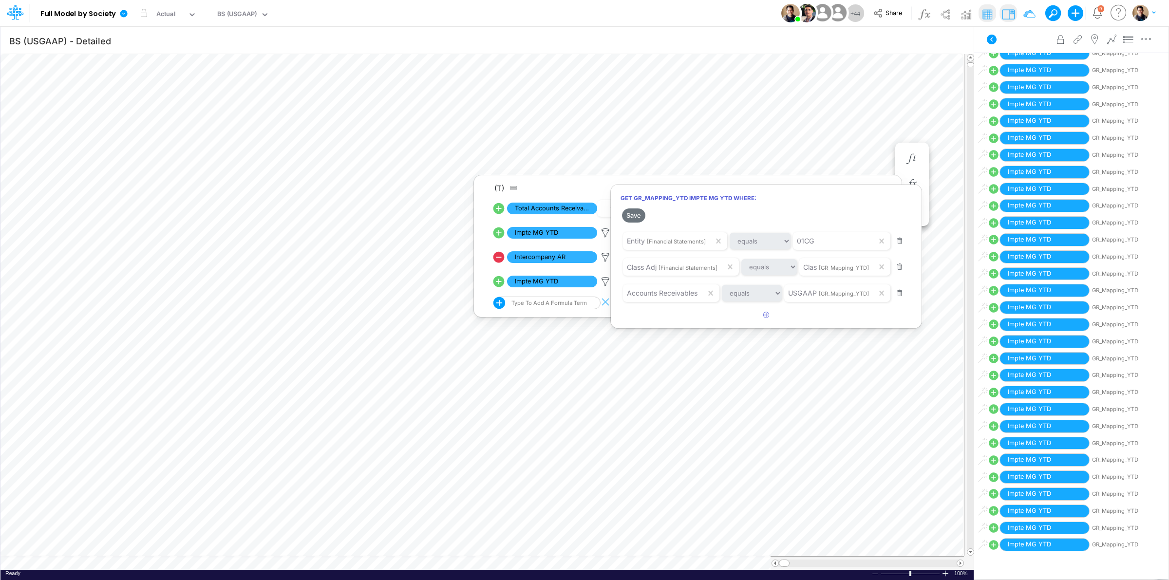
click at [607, 231] on div at bounding box center [584, 292] width 1169 height 575
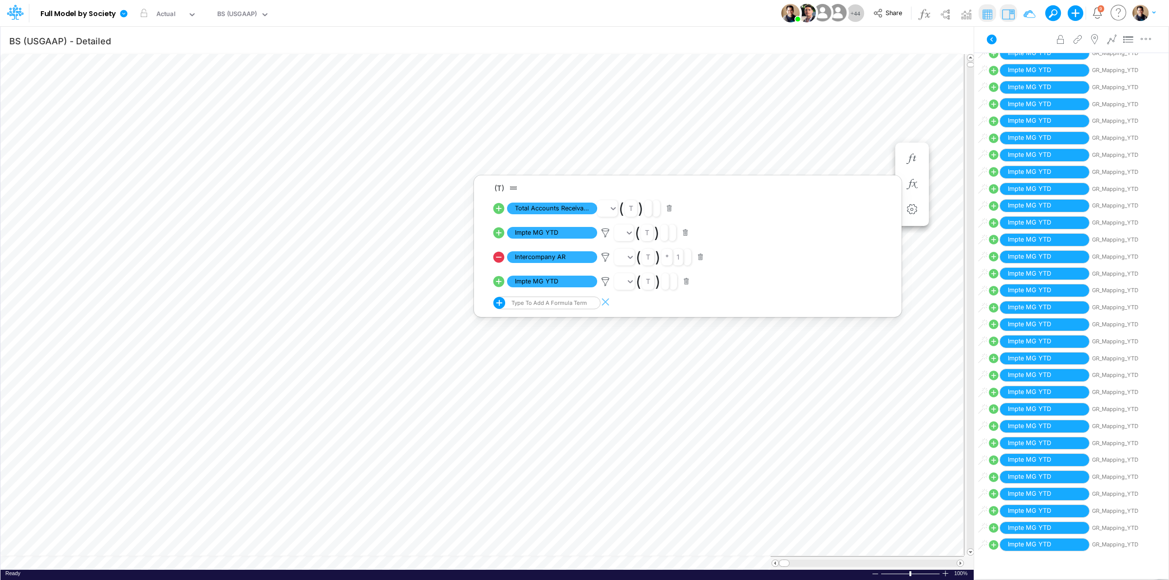
click at [607, 231] on icon at bounding box center [605, 233] width 15 height 10
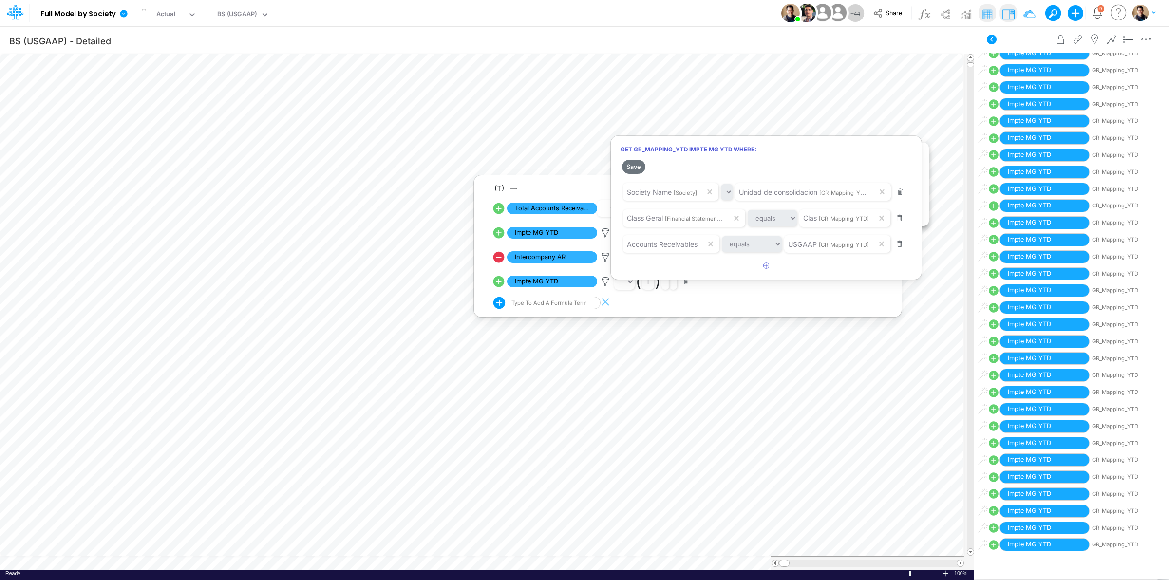
click at [666, 14] on div at bounding box center [584, 292] width 1169 height 575
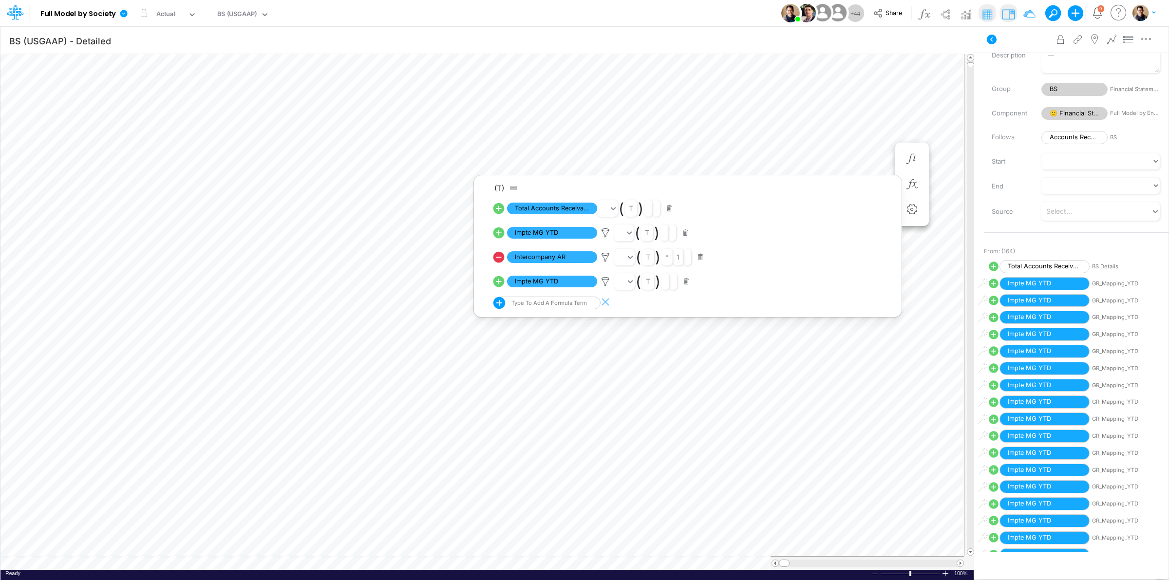
scroll to position [61, 0]
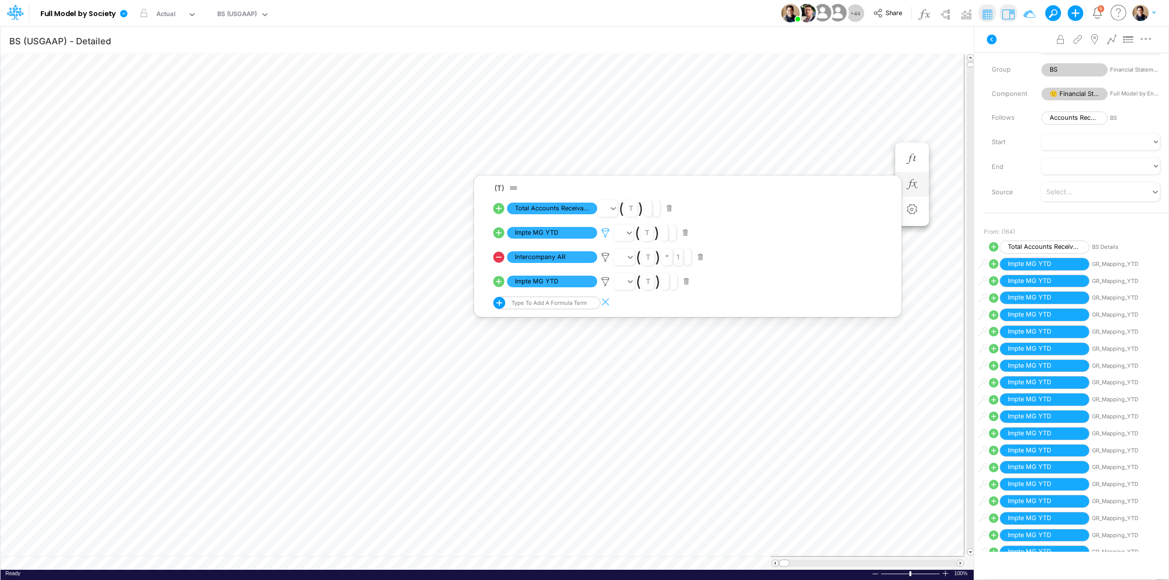
click at [605, 230] on icon at bounding box center [605, 233] width 15 height 10
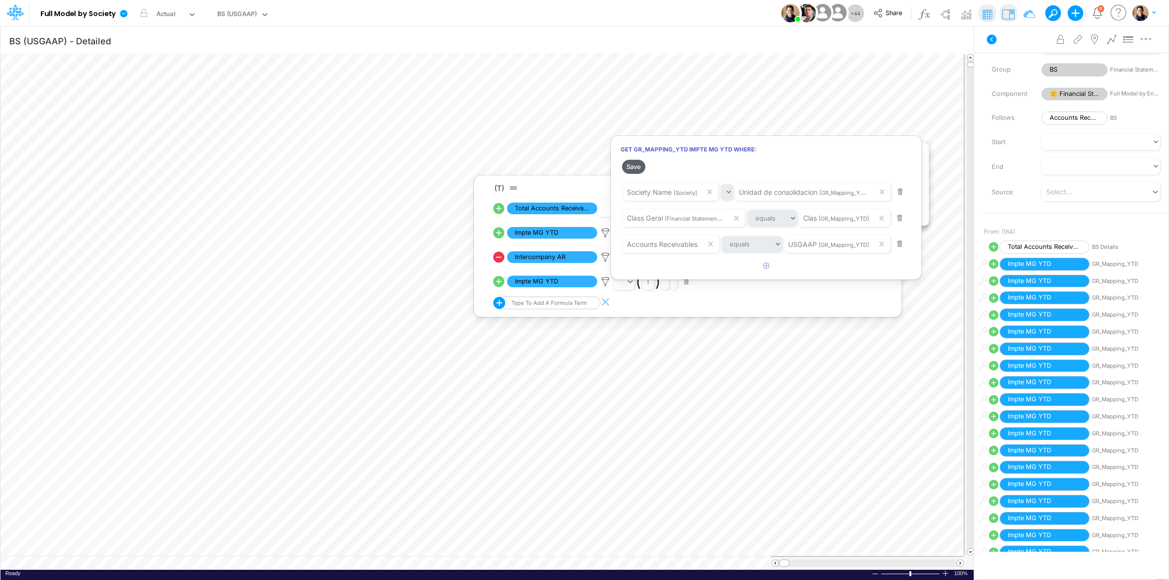
click at [629, 167] on button "Save" at bounding box center [633, 167] width 23 height 14
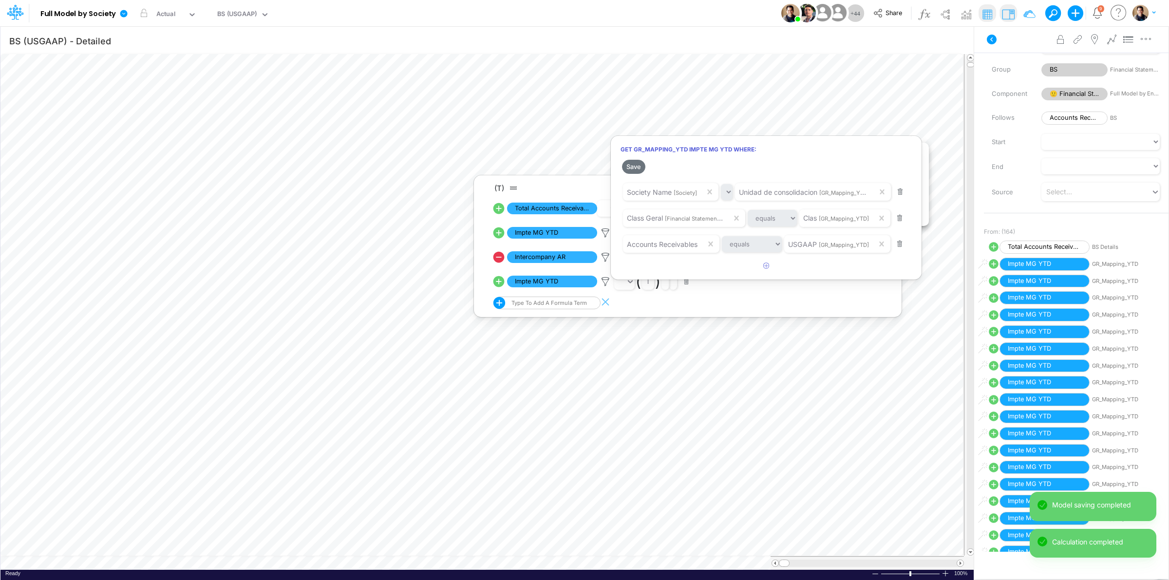
drag, startPoint x: 370, startPoint y: 15, endPoint x: 339, endPoint y: 15, distance: 31.2
click at [370, 15] on div at bounding box center [584, 292] width 1169 height 575
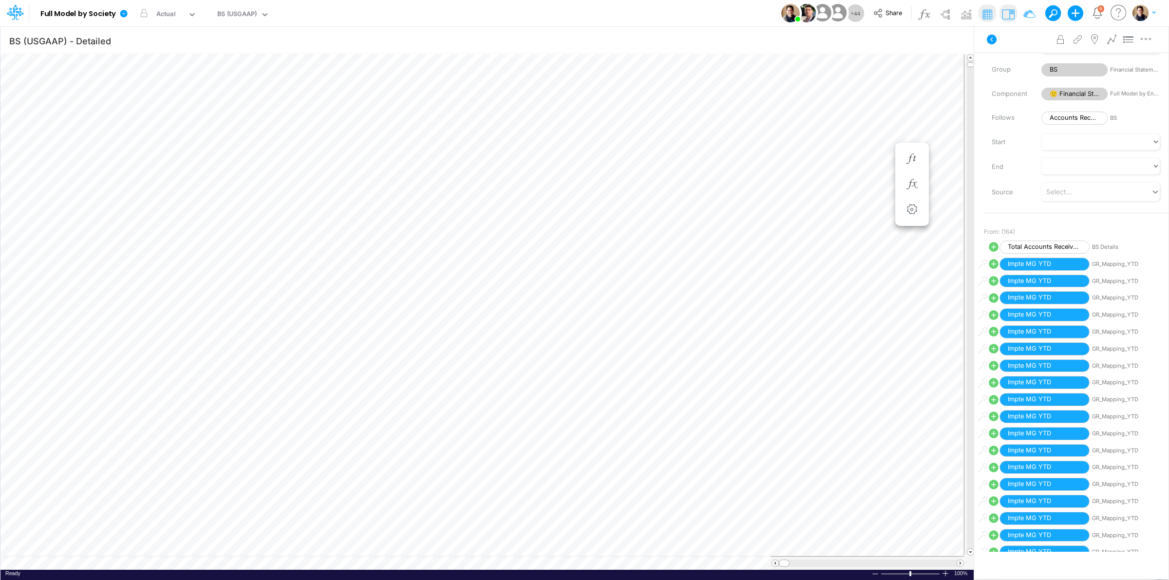
click at [443, 15] on div "Model Full Model by Society Edit model settings Duplicate Import QuickBooks Qui…" at bounding box center [584, 13] width 1052 height 26
click at [912, 176] on button "button" at bounding box center [912, 184] width 18 height 19
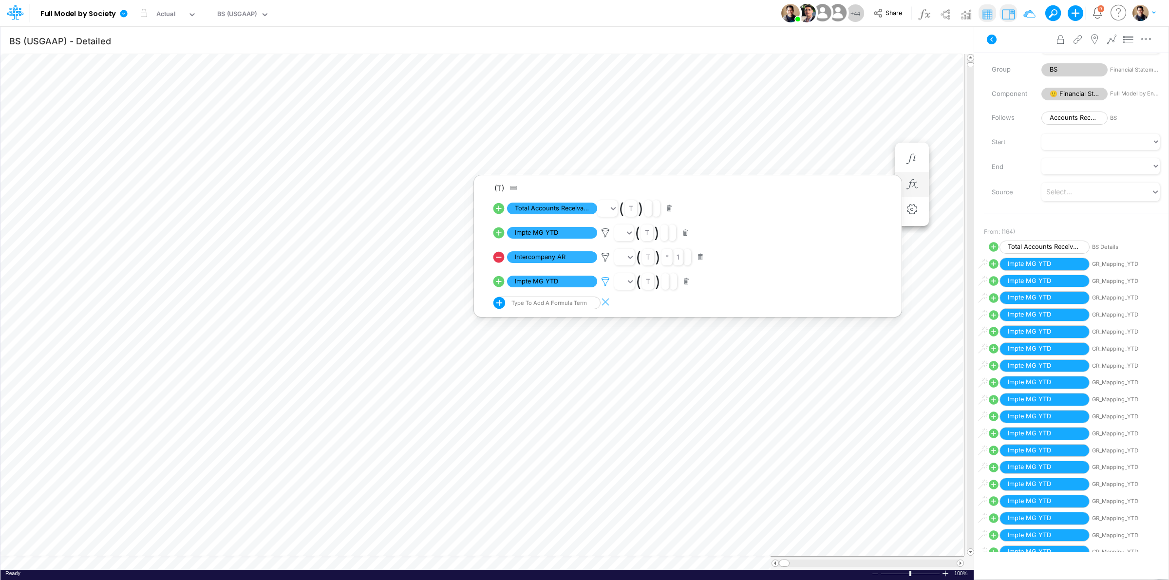
click at [604, 238] on icon at bounding box center [605, 233] width 15 height 10
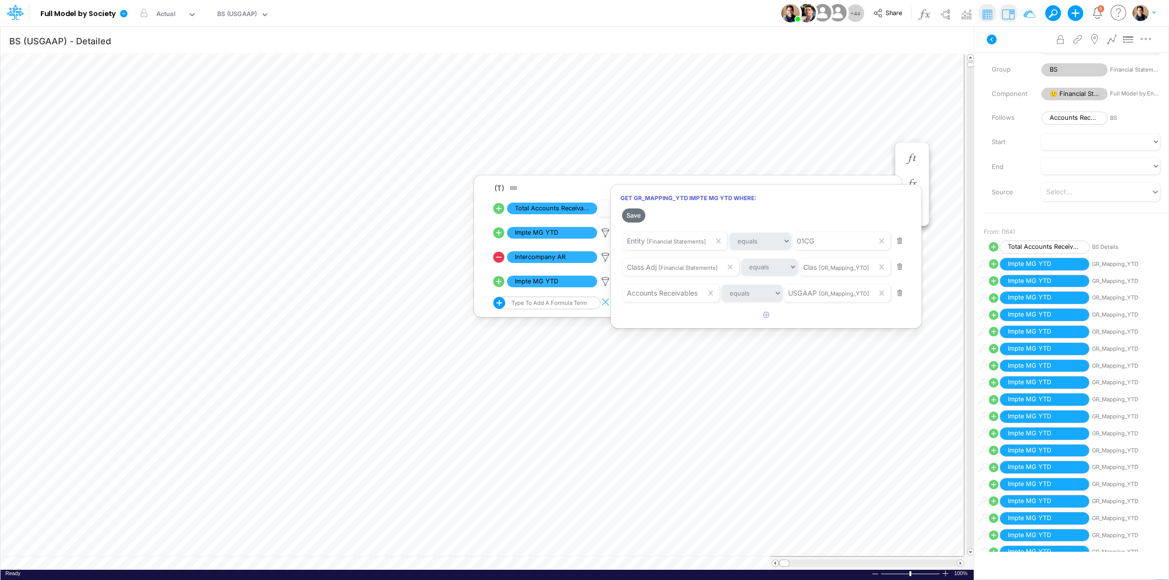
click at [603, 235] on div at bounding box center [584, 292] width 1169 height 575
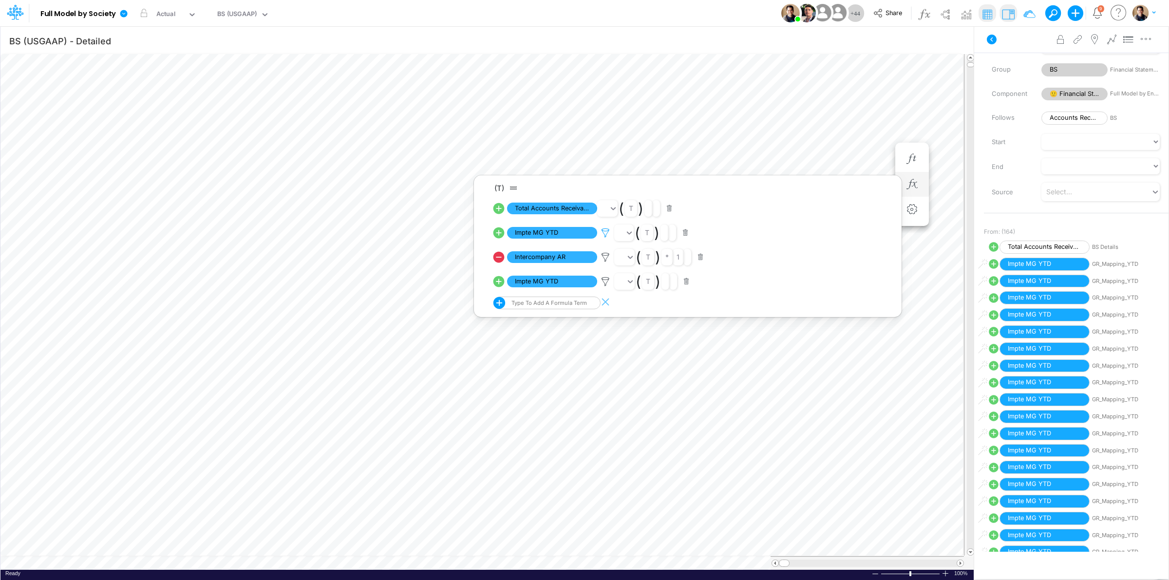
click at [604, 233] on icon at bounding box center [605, 233] width 15 height 10
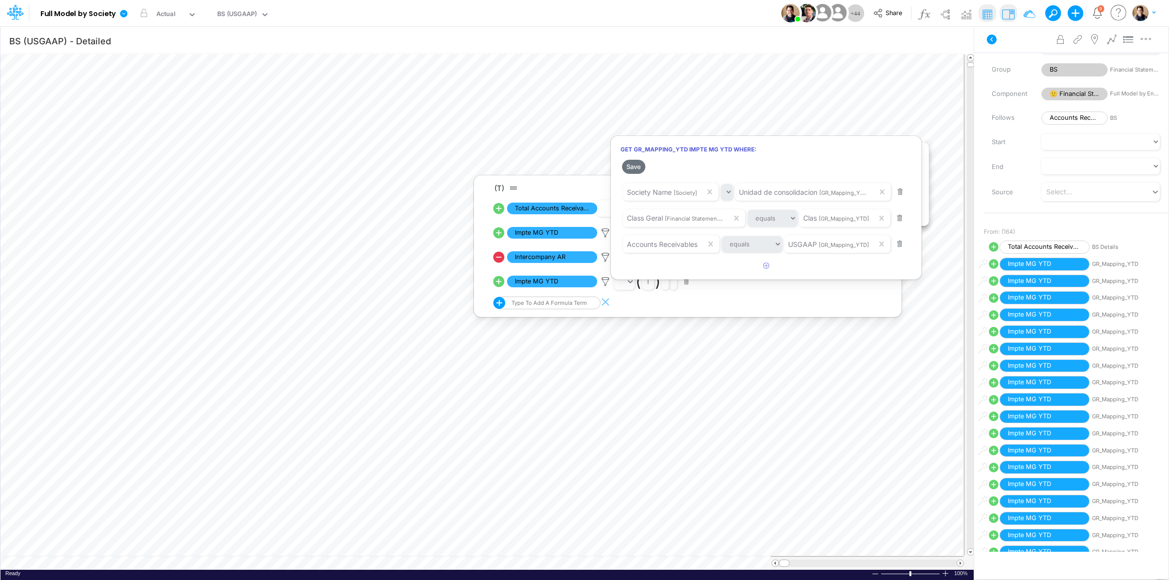
click at [605, 284] on div at bounding box center [584, 292] width 1169 height 575
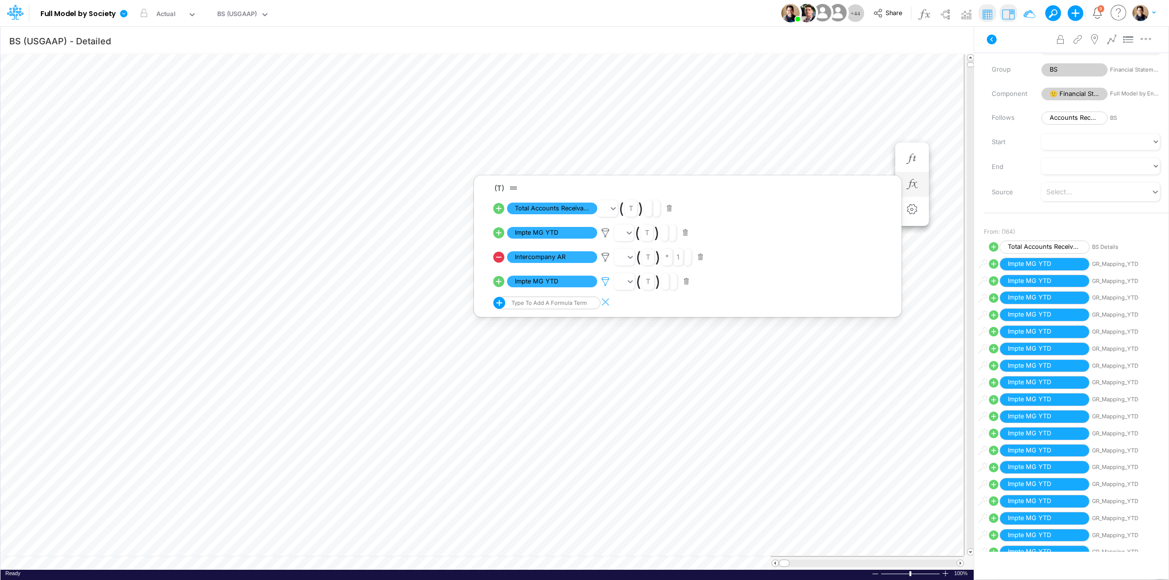
click at [605, 238] on icon at bounding box center [605, 233] width 15 height 10
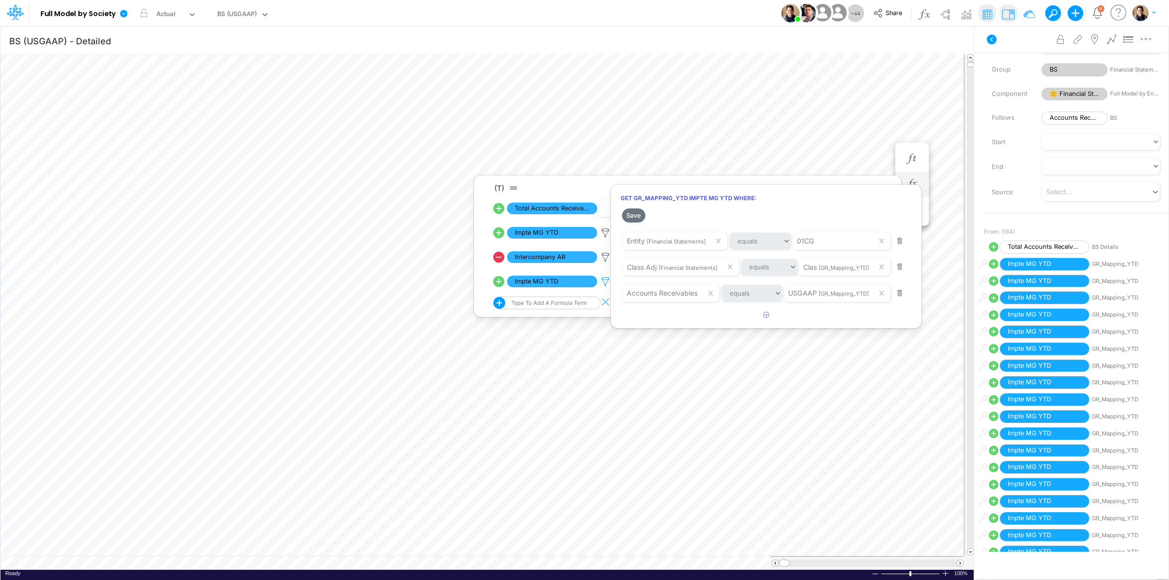
click at [605, 283] on div at bounding box center [584, 292] width 1169 height 575
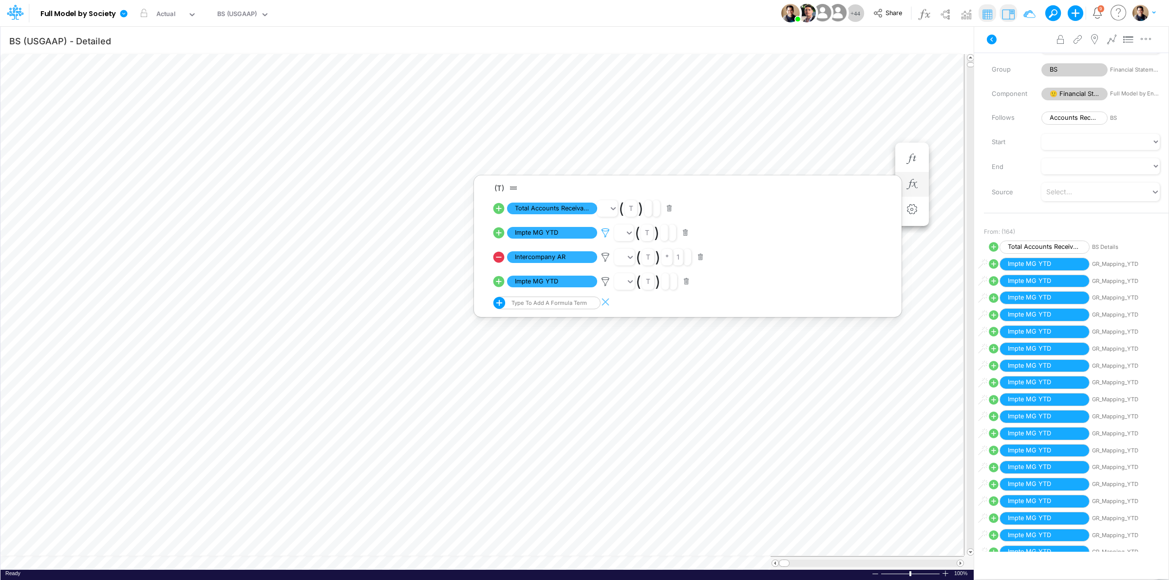
click at [607, 234] on icon at bounding box center [605, 233] width 15 height 10
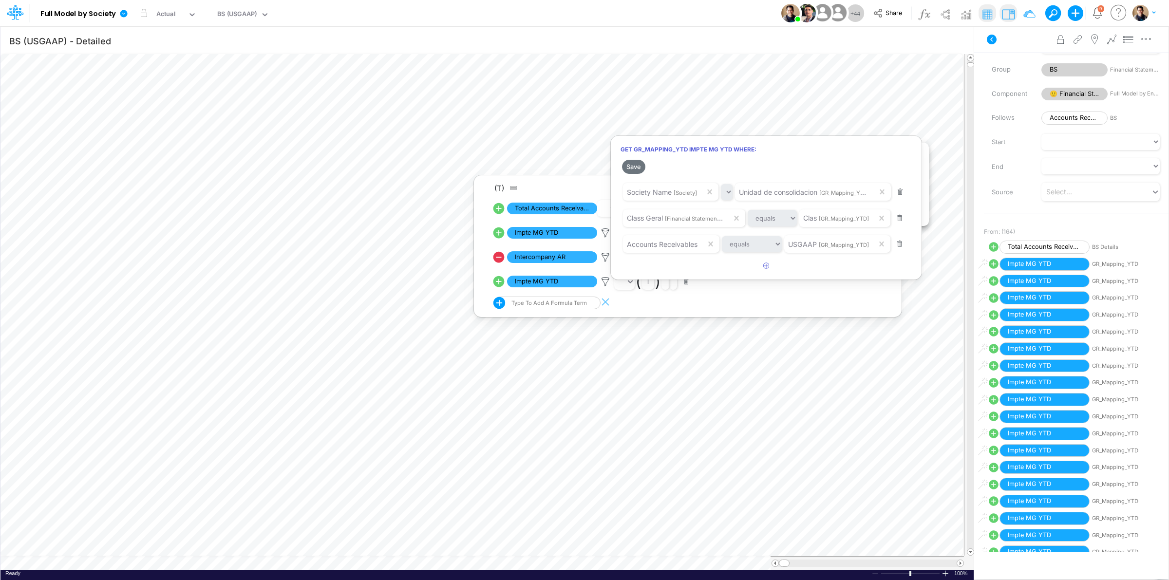
click at [605, 235] on div at bounding box center [584, 292] width 1169 height 575
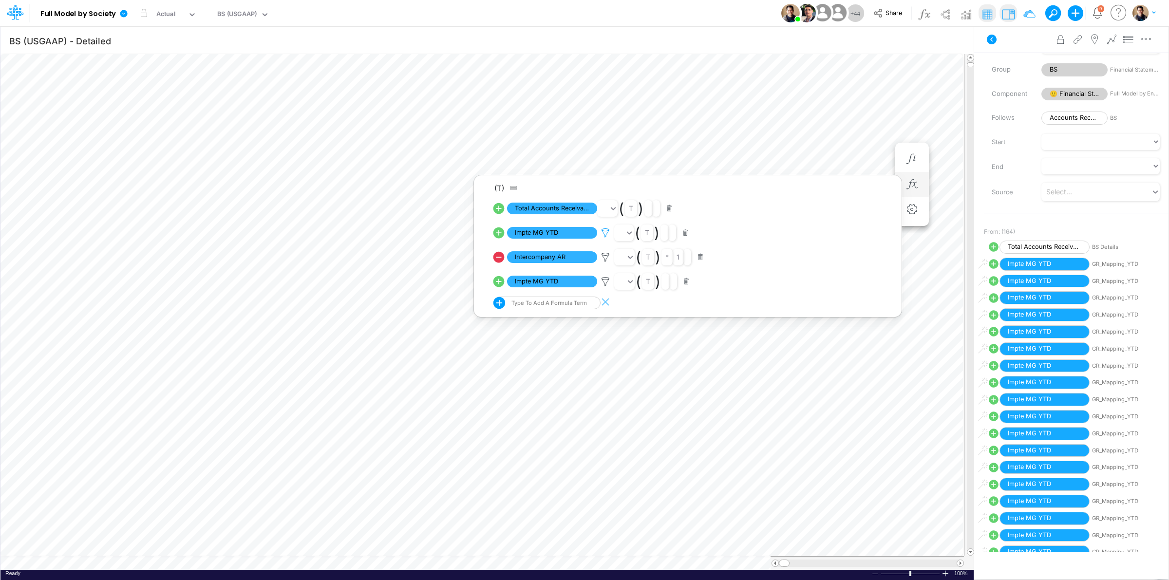
click at [605, 234] on icon at bounding box center [605, 233] width 15 height 10
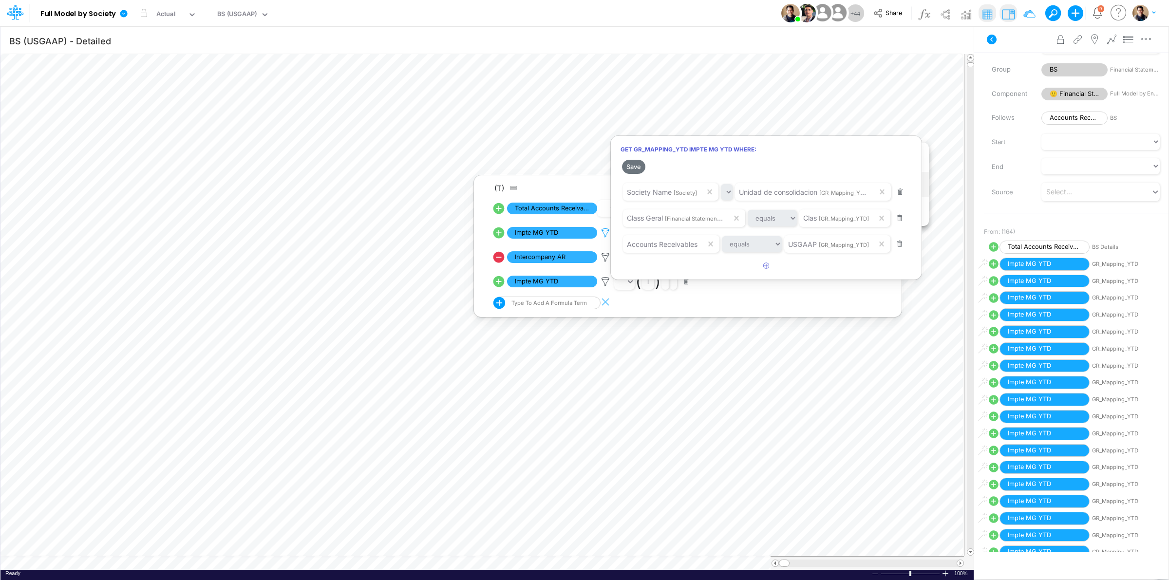
click at [605, 234] on div at bounding box center [584, 292] width 1169 height 575
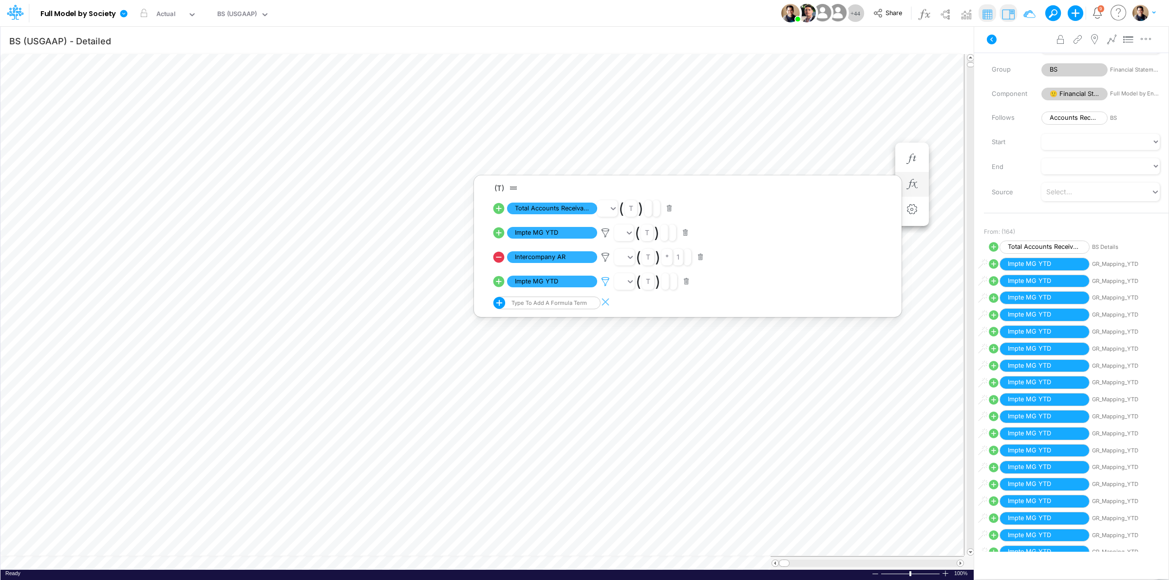
click at [605, 238] on icon at bounding box center [605, 233] width 15 height 10
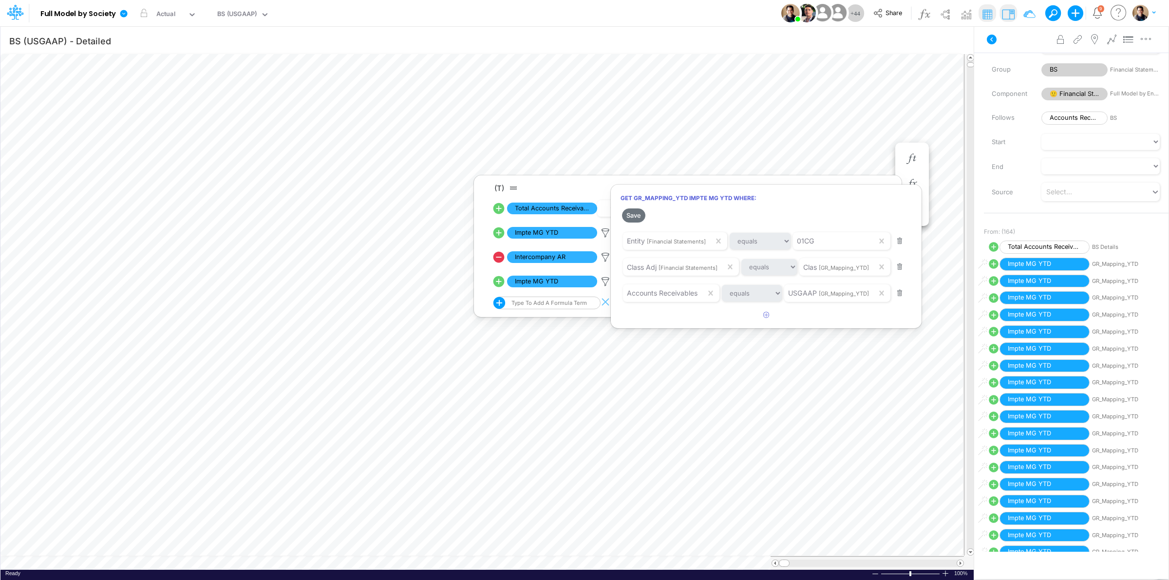
click at [605, 284] on div at bounding box center [584, 292] width 1169 height 575
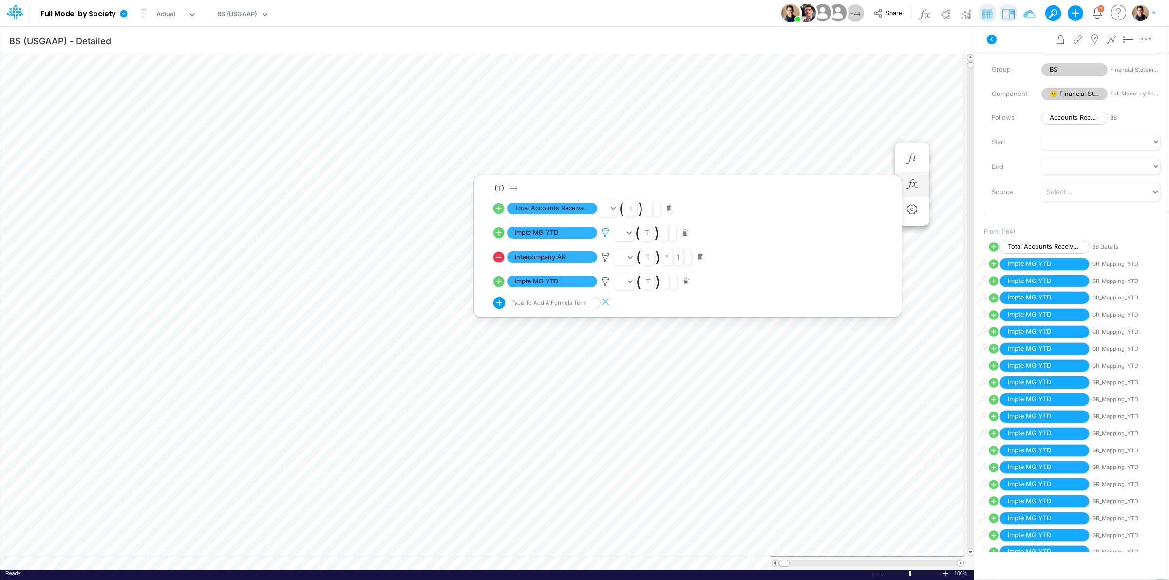
click at [608, 232] on icon at bounding box center [605, 233] width 15 height 10
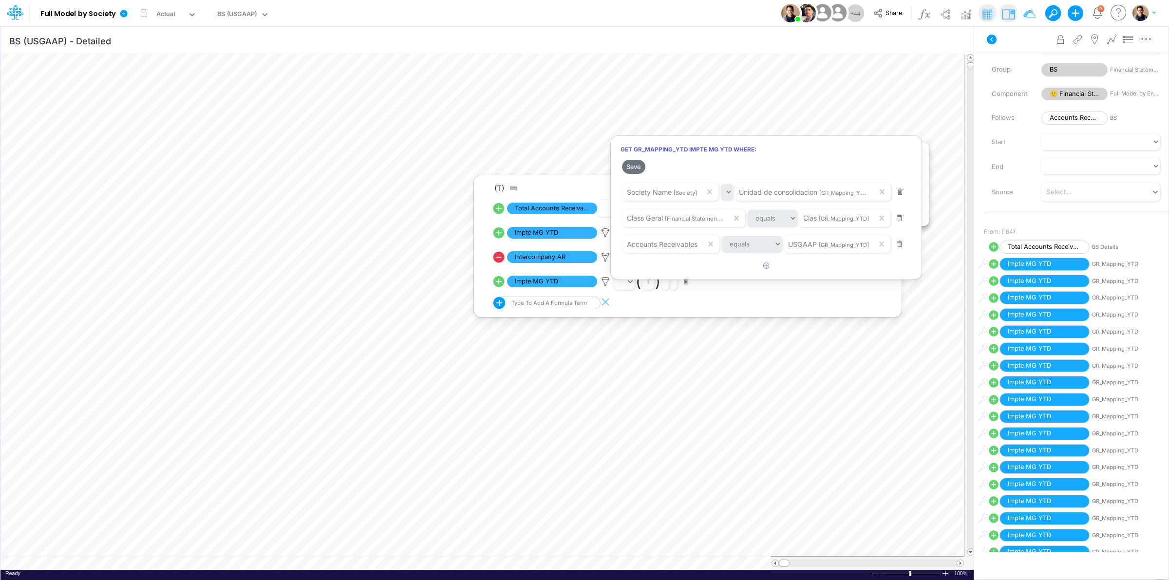
click at [607, 230] on div at bounding box center [584, 292] width 1169 height 575
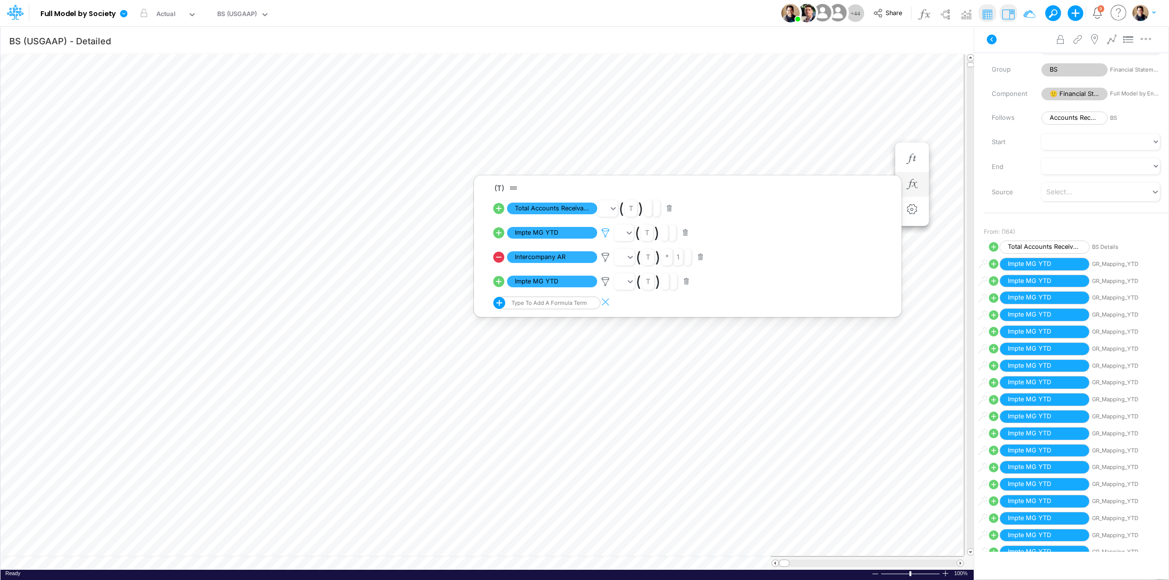
click at [607, 233] on icon at bounding box center [605, 233] width 15 height 10
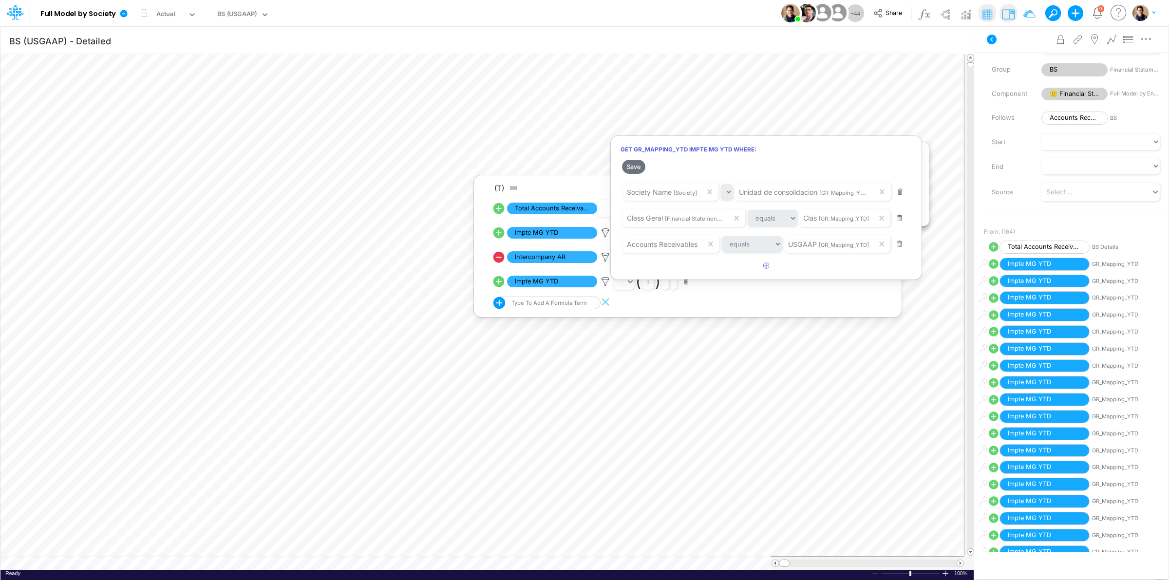
click at [631, 4] on div "Model Full Model by Society Edit model settings Duplicate Import QuickBooks Qui…" at bounding box center [584, 13] width 1052 height 26
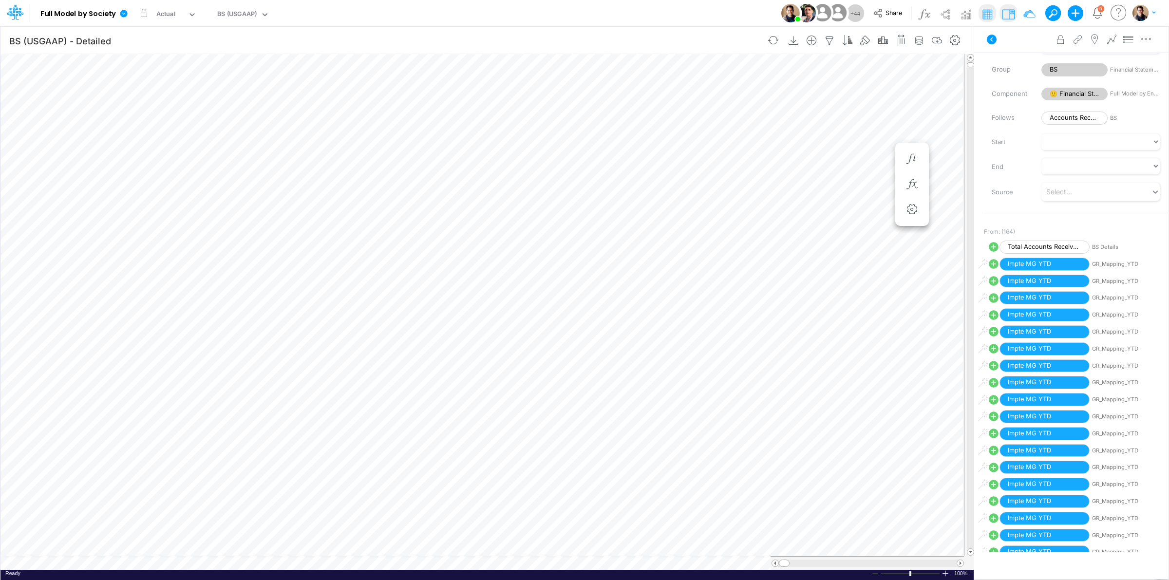
scroll to position [0, 0]
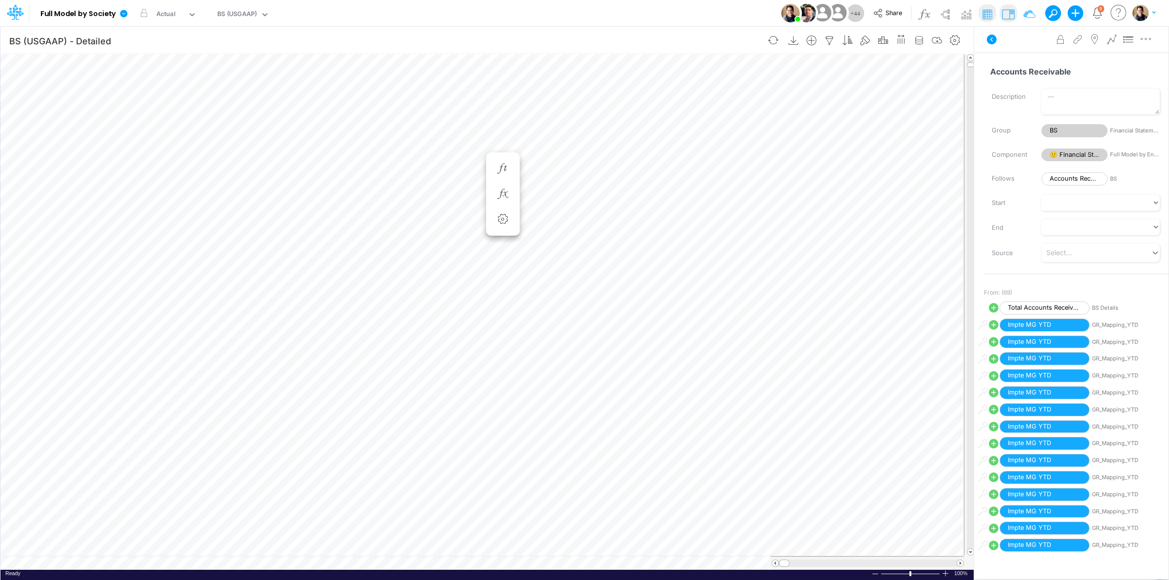
scroll to position [0, 0]
click at [507, 183] on icon "button" at bounding box center [502, 184] width 15 height 10
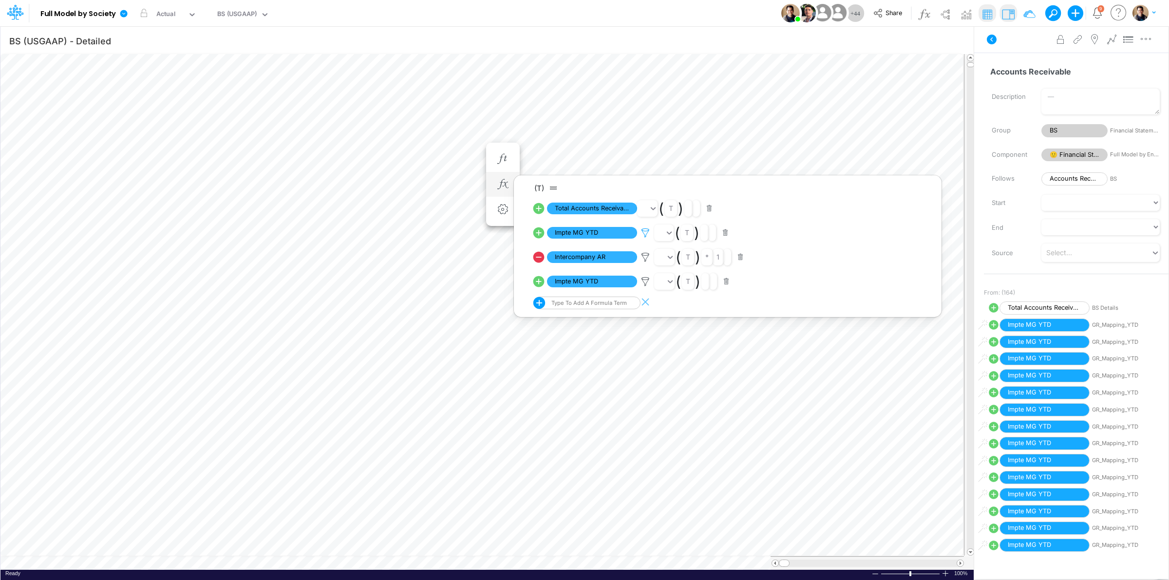
click at [646, 232] on icon at bounding box center [645, 233] width 15 height 10
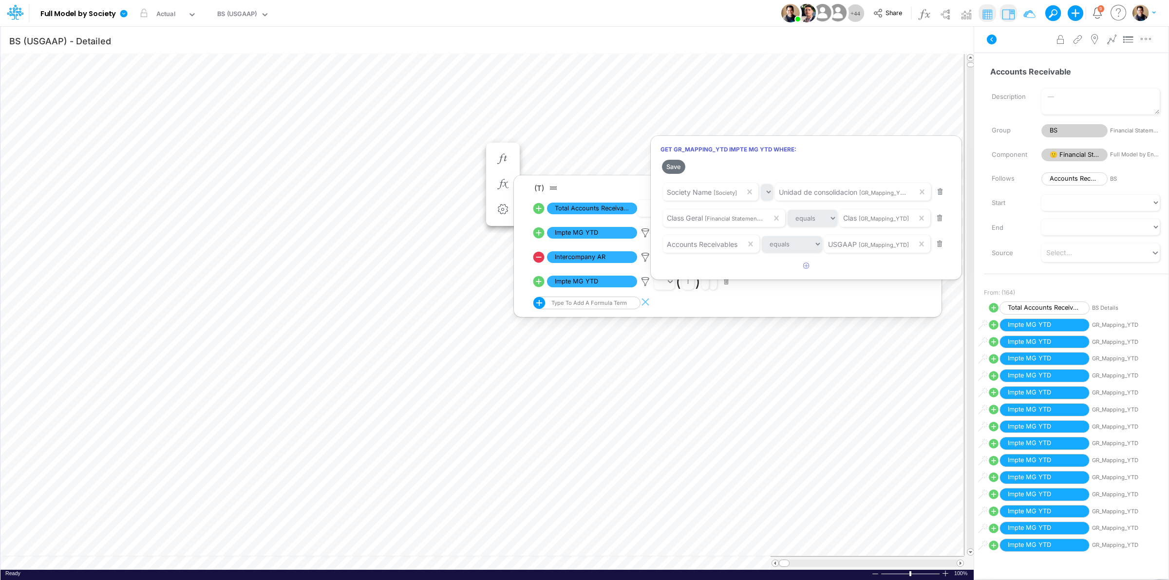
click at [645, 234] on div at bounding box center [584, 292] width 1169 height 575
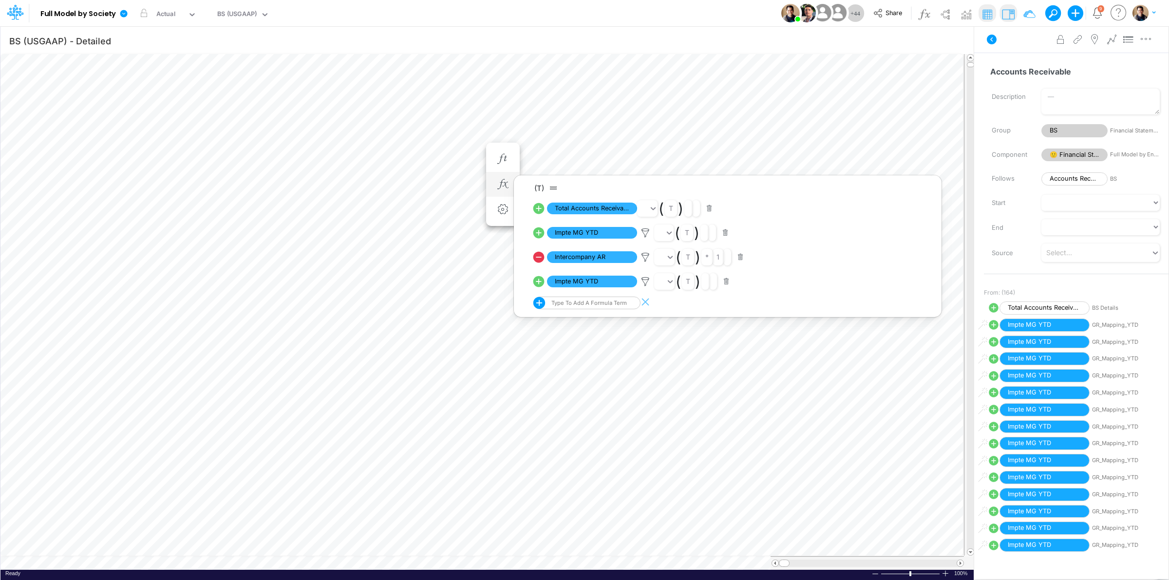
click at [540, 278] on icon at bounding box center [538, 281] width 11 height 11
select select "Multiply"
select select "Add"
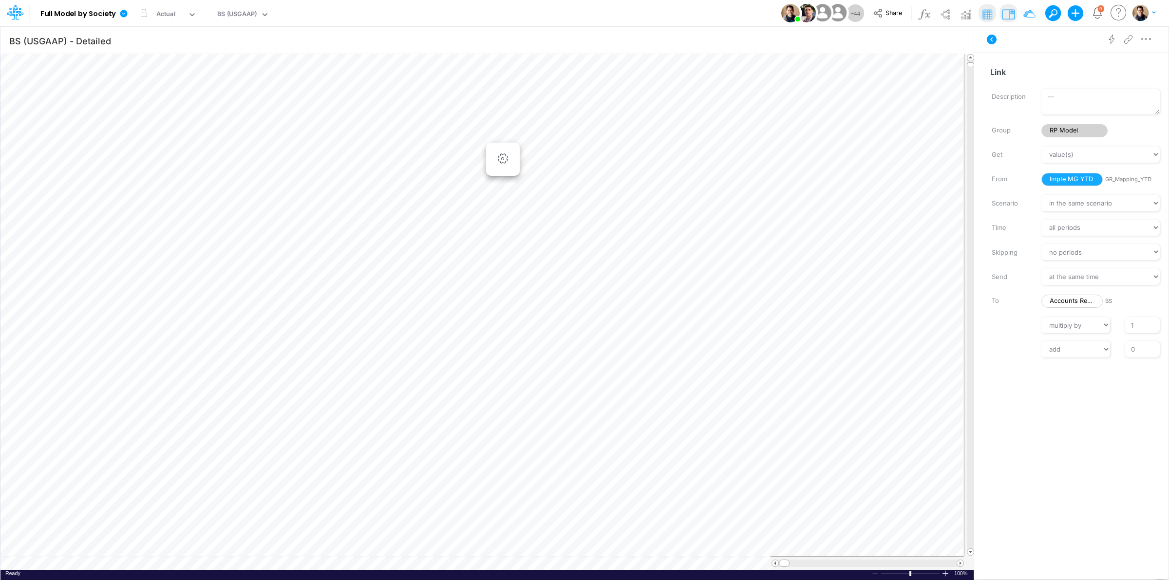
scroll to position [0, 0]
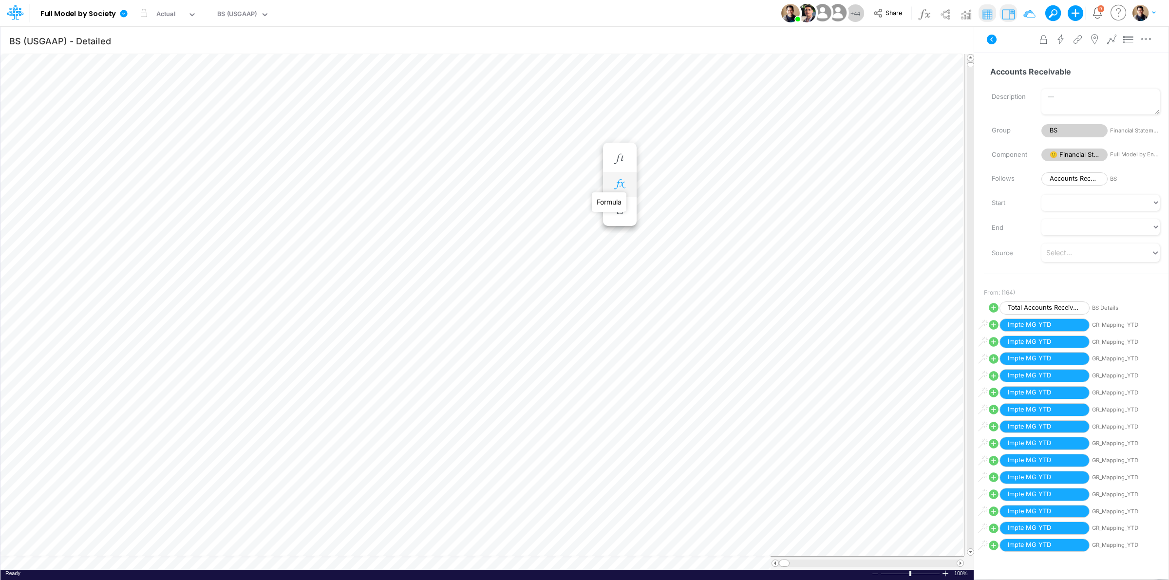
click at [620, 183] on icon "button" at bounding box center [619, 184] width 15 height 10
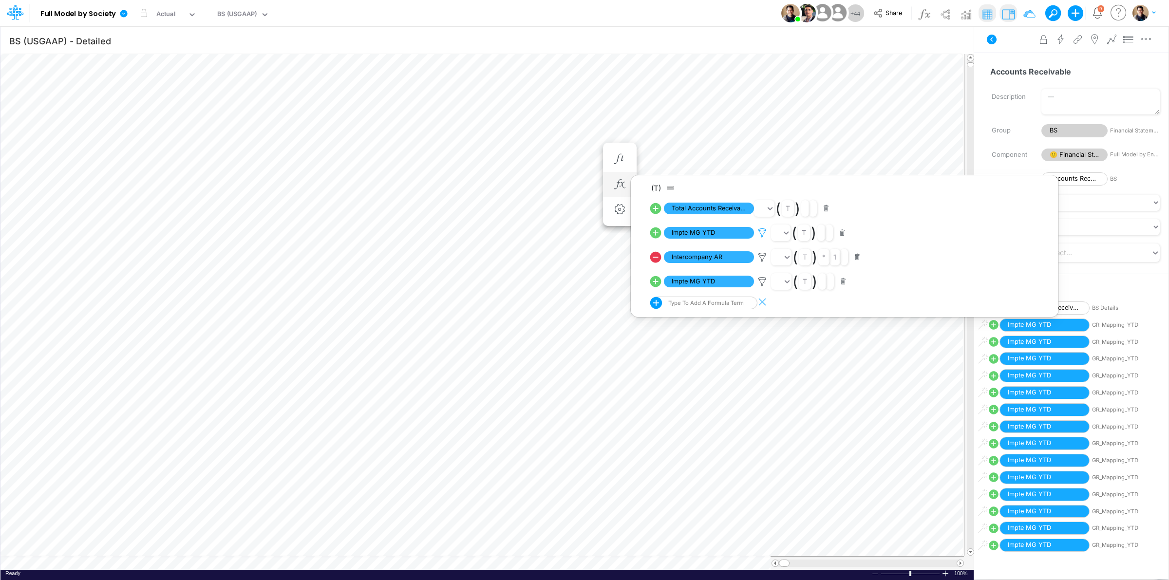
click at [760, 231] on icon at bounding box center [762, 233] width 15 height 10
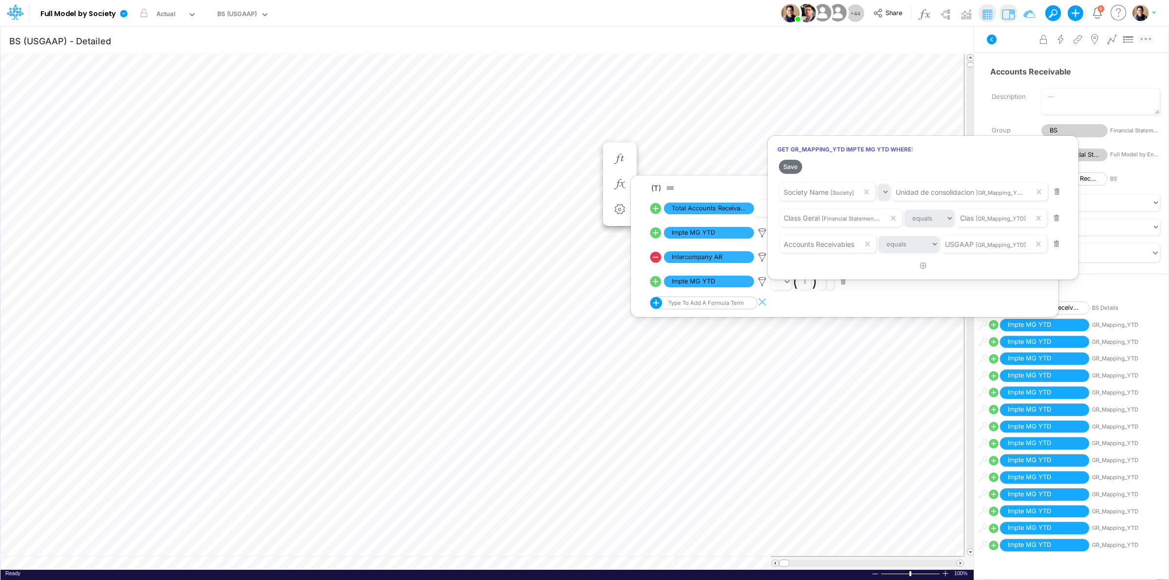
click at [654, 234] on div at bounding box center [584, 292] width 1169 height 575
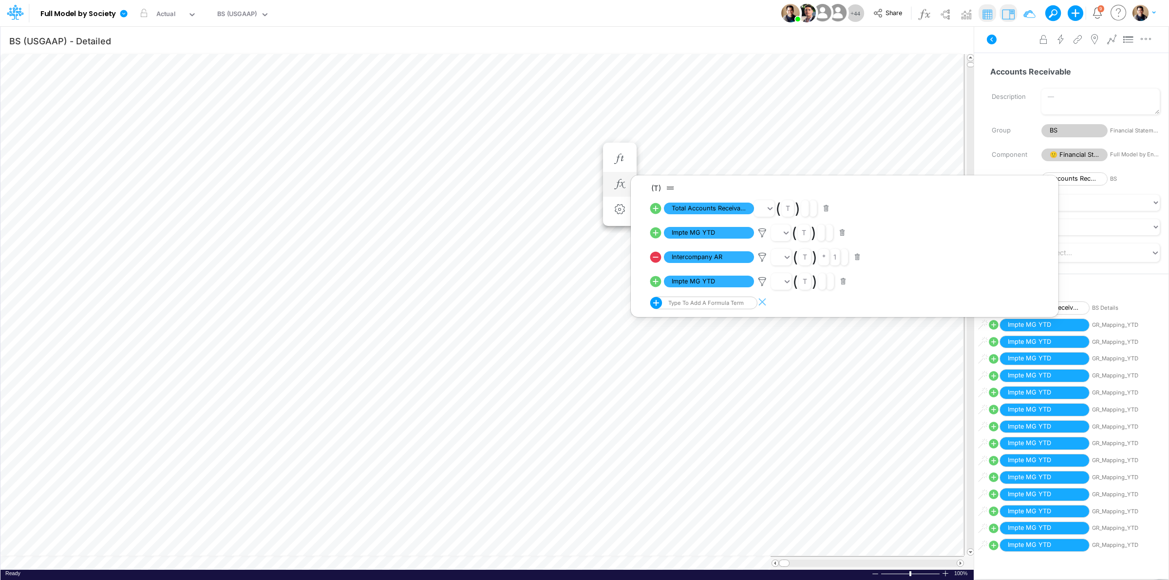
click at [654, 235] on icon at bounding box center [655, 232] width 11 height 11
select select "1"
select select "Multiply"
select select "Add"
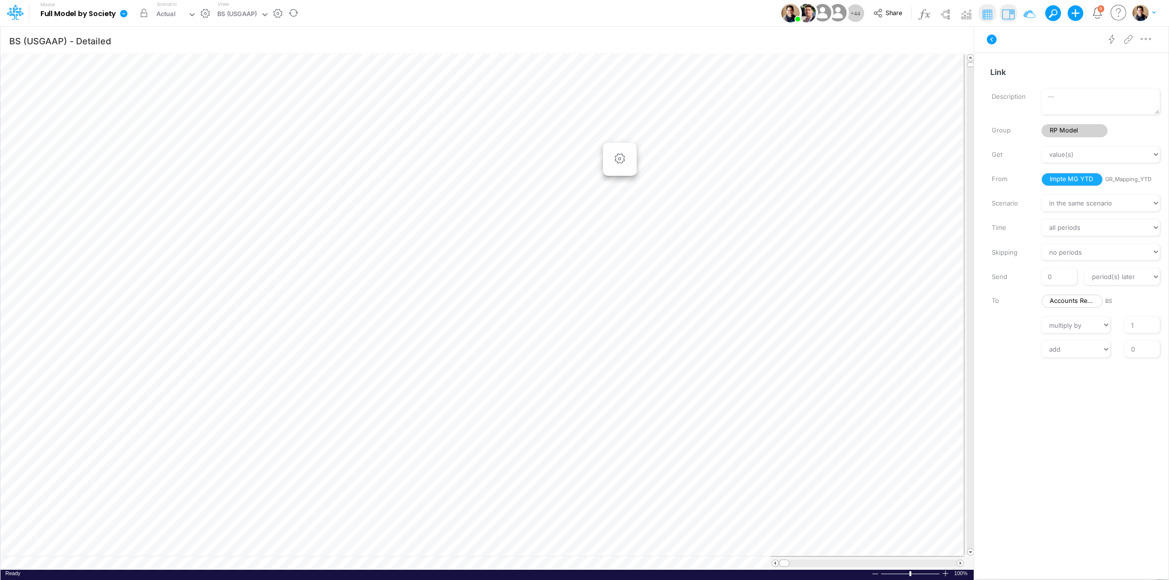
click at [123, 11] on icon at bounding box center [123, 13] width 7 height 7
click at [199, 103] on button "View model info" at bounding box center [173, 101] width 104 height 15
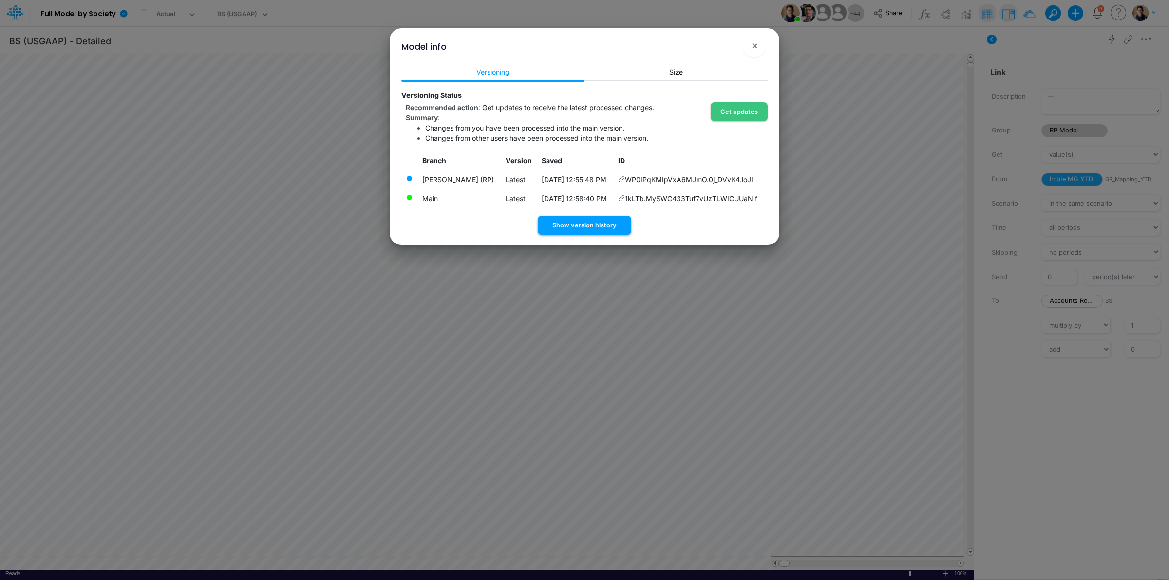
click at [593, 227] on button "Show version history" at bounding box center [585, 225] width 94 height 19
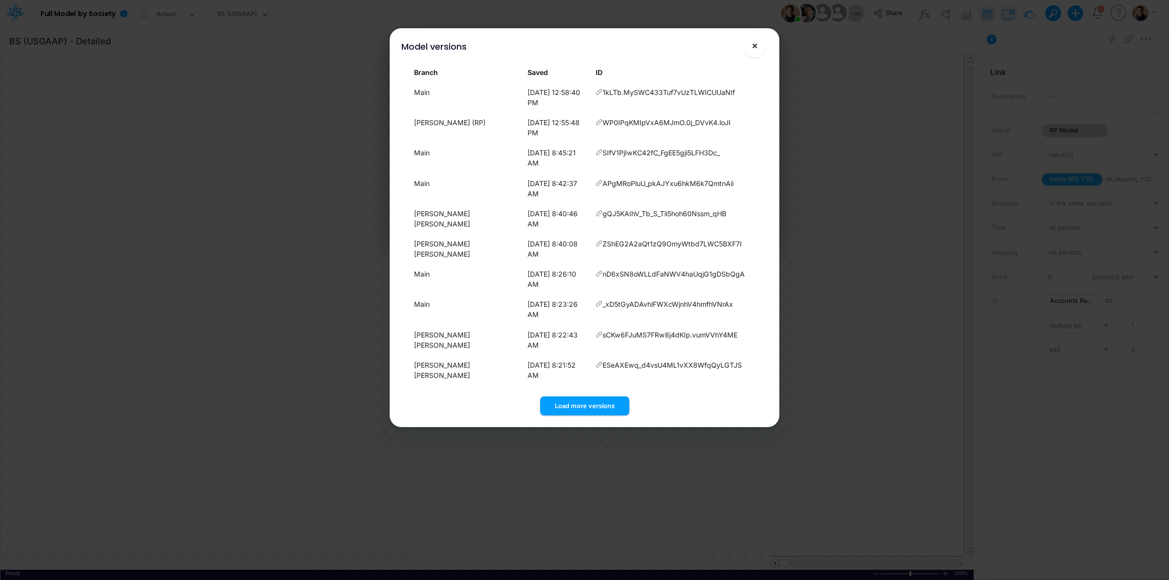
click at [754, 45] on span "×" at bounding box center [755, 45] width 6 height 12
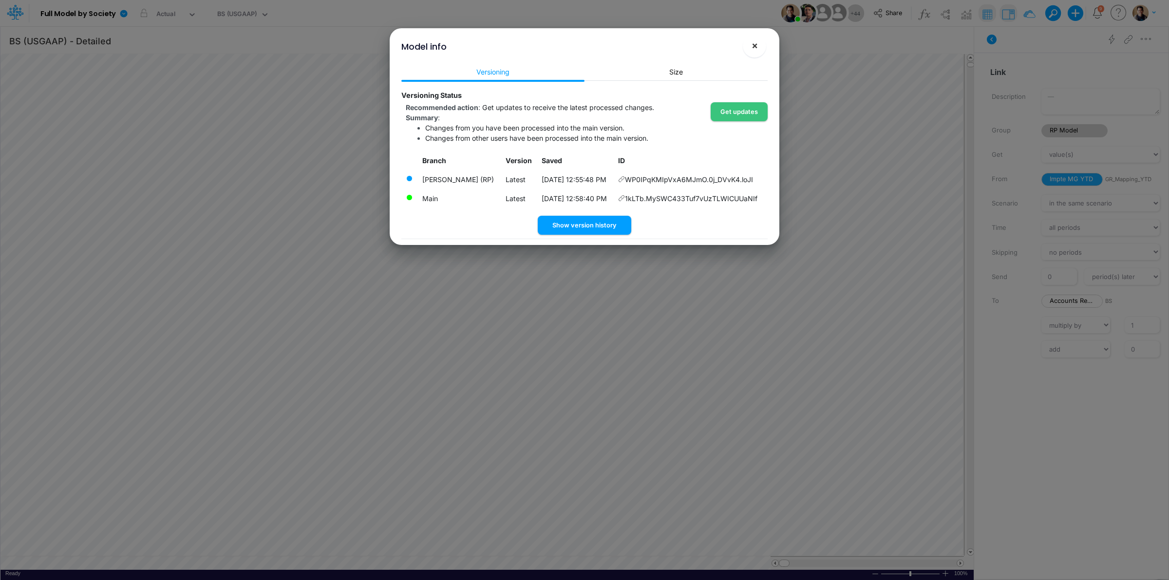
click at [753, 42] on span "×" at bounding box center [755, 45] width 6 height 12
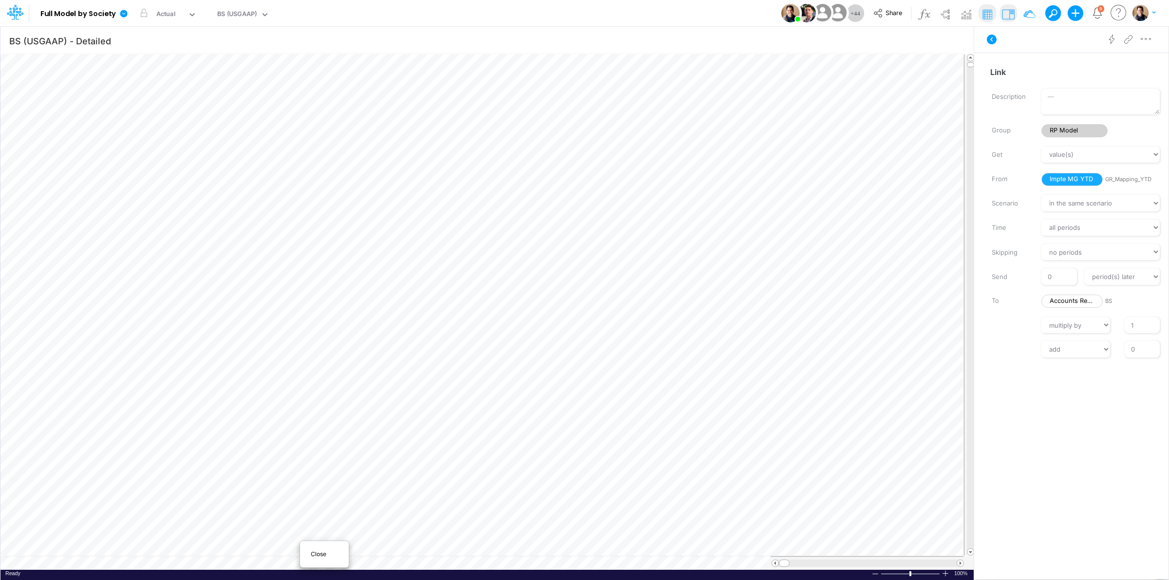
scroll to position [0, 0]
click at [315, 473] on span "Close" at bounding box center [324, 554] width 27 height 9
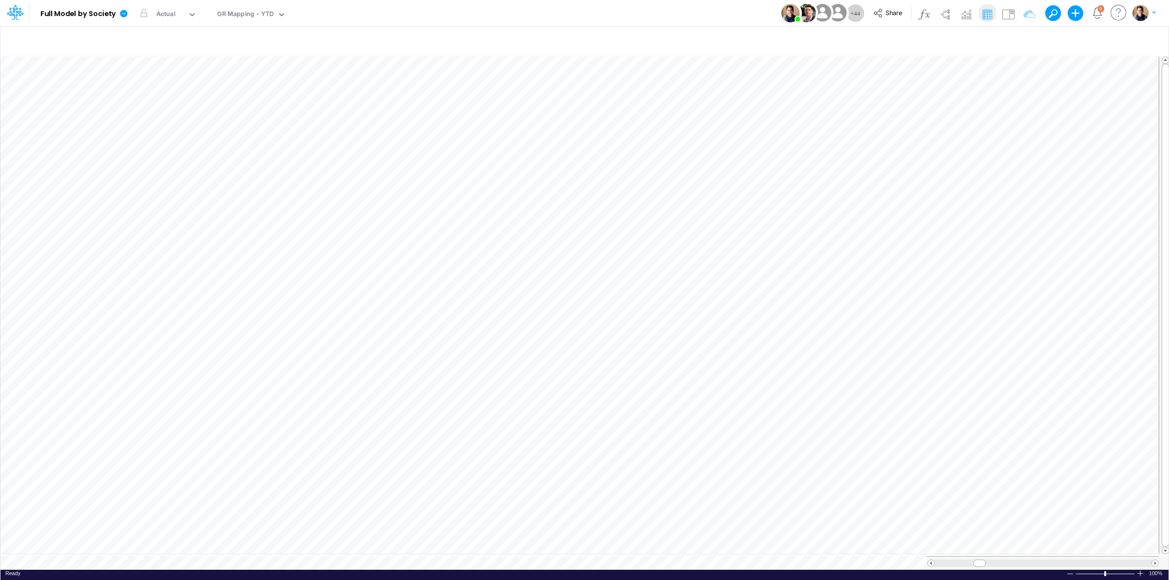
scroll to position [0, 0]
click at [262, 473] on span "Close" at bounding box center [261, 551] width 27 height 9
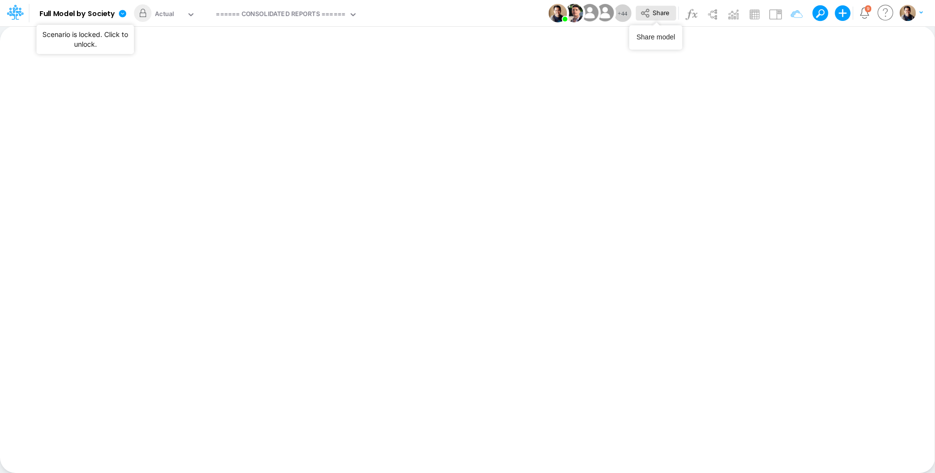
click at [658, 16] on span "Share" at bounding box center [661, 12] width 17 height 7
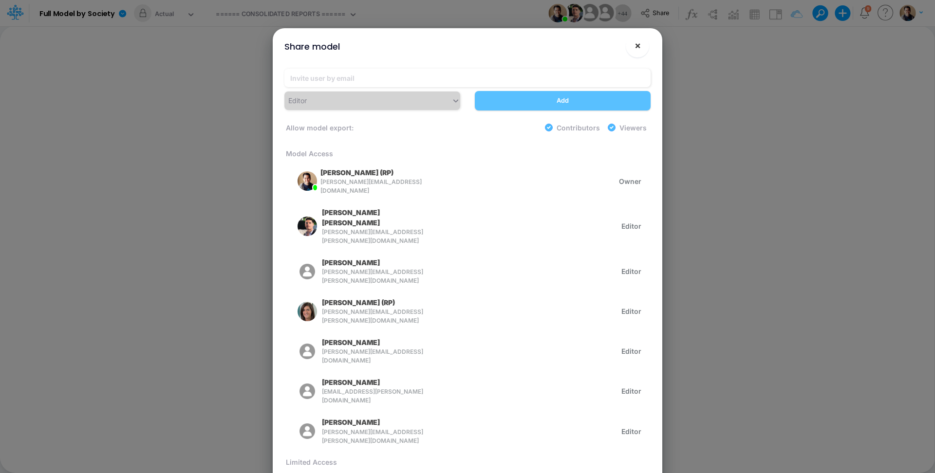
click at [643, 46] on button "×" at bounding box center [637, 45] width 23 height 23
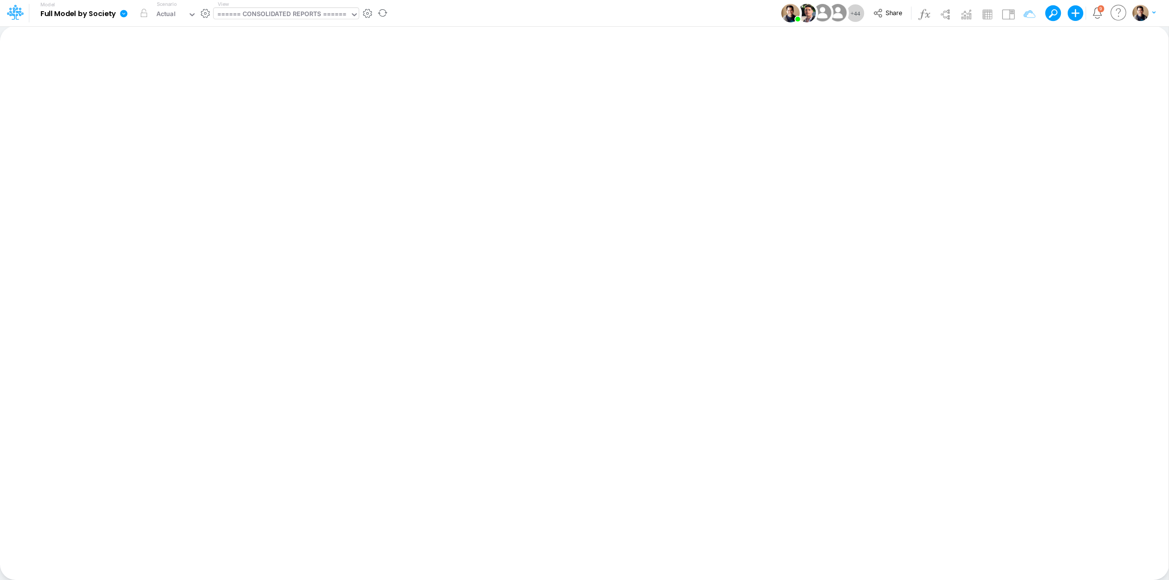
click at [272, 15] on div "====== CONSOLIDATED REPORTS ======" at bounding box center [282, 14] width 130 height 11
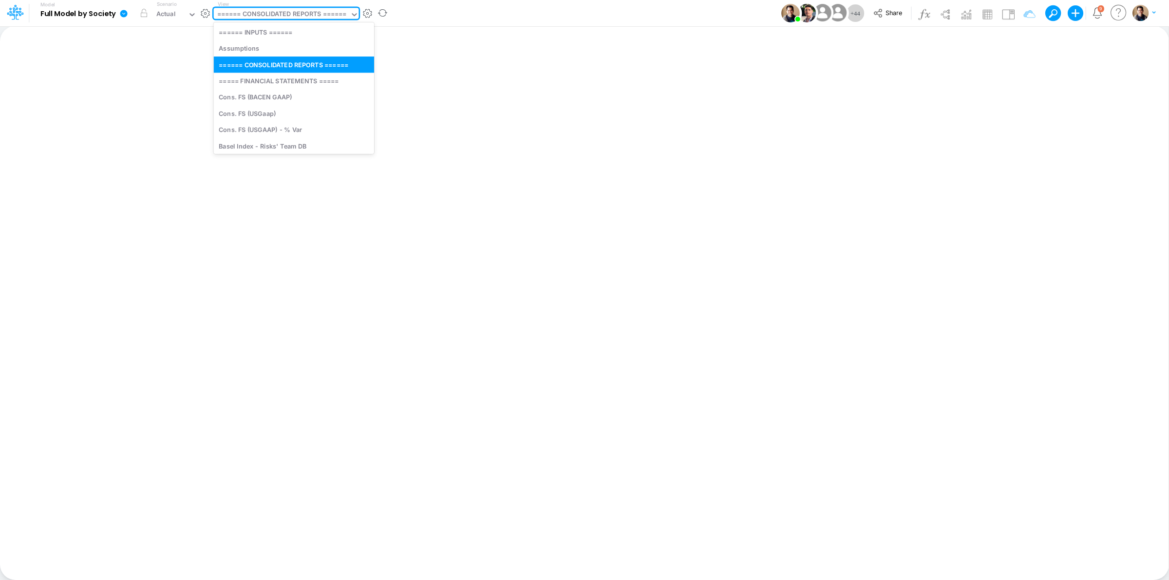
click at [276, 19] on div "====== CONSOLIDATED REPORTS ======" at bounding box center [282, 14] width 130 height 11
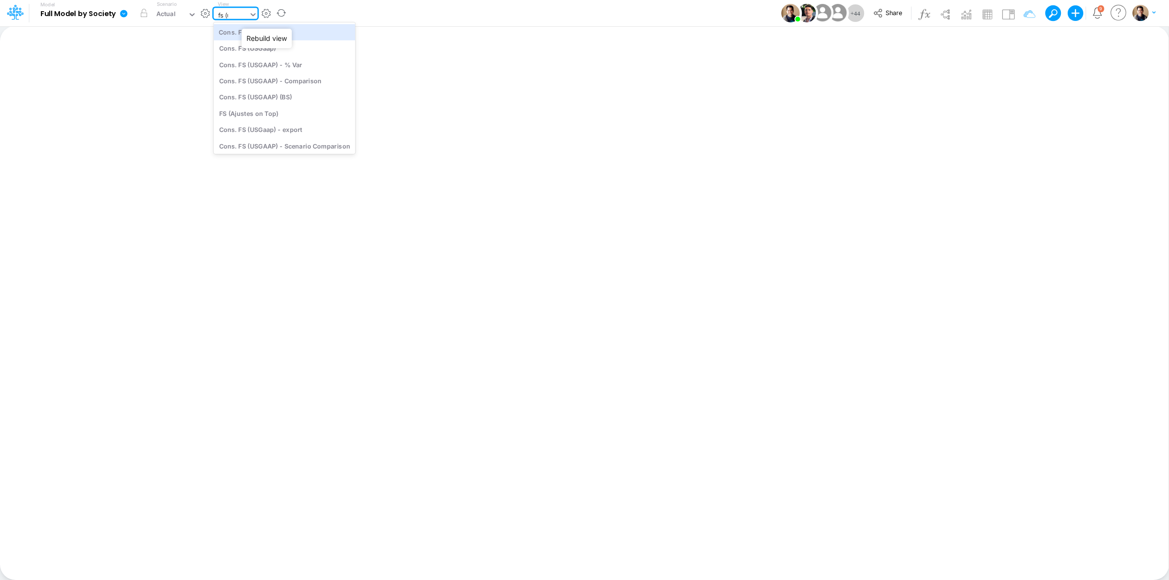
type input "fs (us"
click at [296, 27] on div "Cons. FS (USGaap)" at bounding box center [285, 32] width 142 height 16
type input "Consolidated FS - USGAAP"
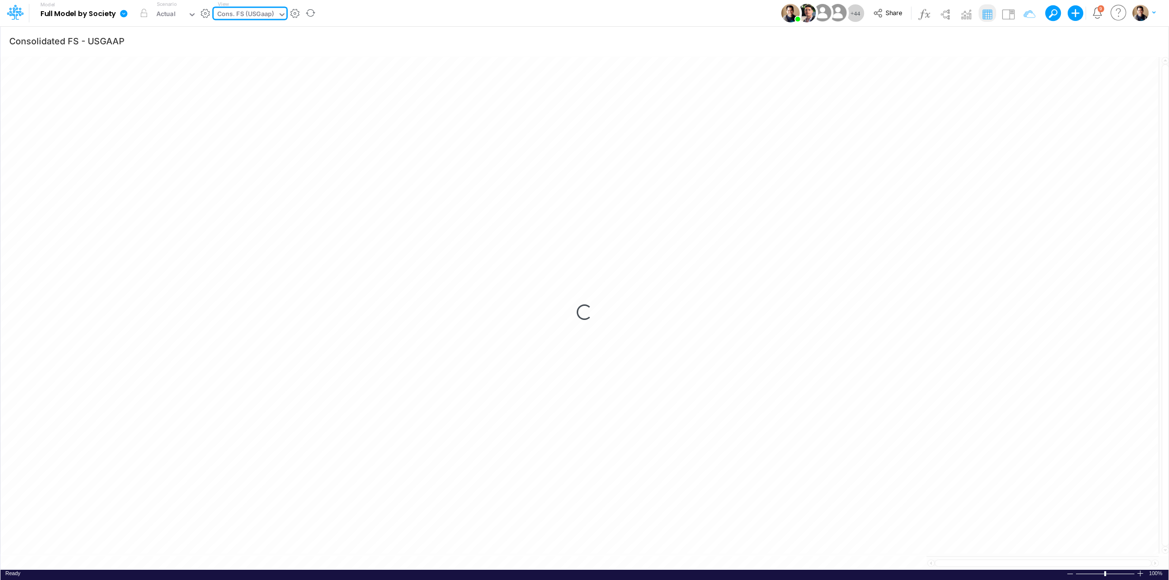
click at [122, 14] on icon at bounding box center [123, 13] width 7 height 7
click at [195, 103] on button "View model info" at bounding box center [173, 101] width 104 height 15
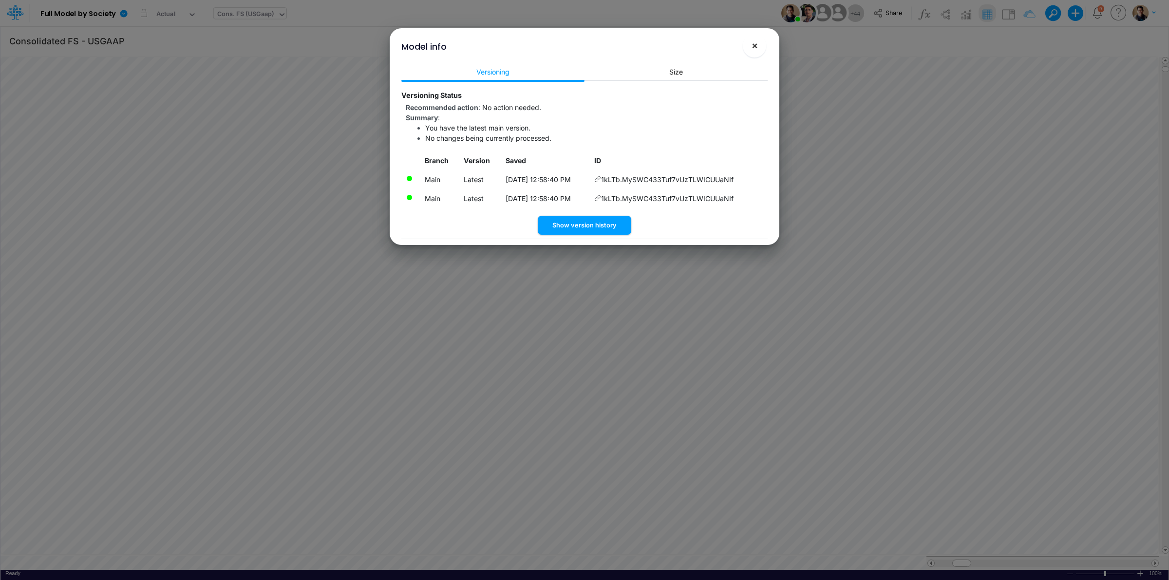
click at [754, 45] on span "×" at bounding box center [755, 45] width 6 height 12
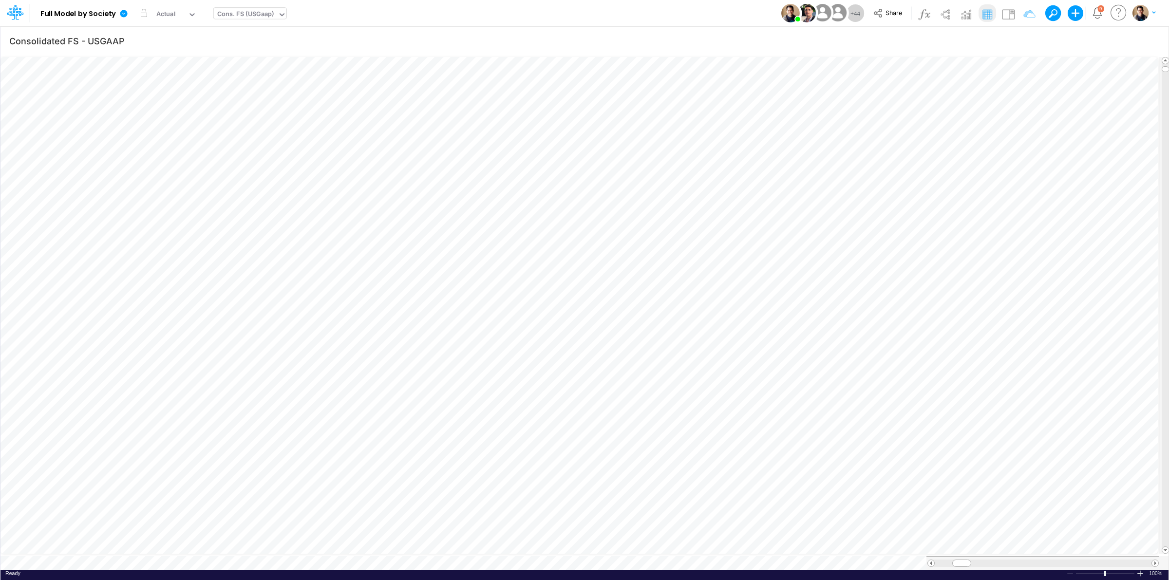
click at [242, 13] on div "Cons. FS (USGaap)" at bounding box center [245, 14] width 57 height 11
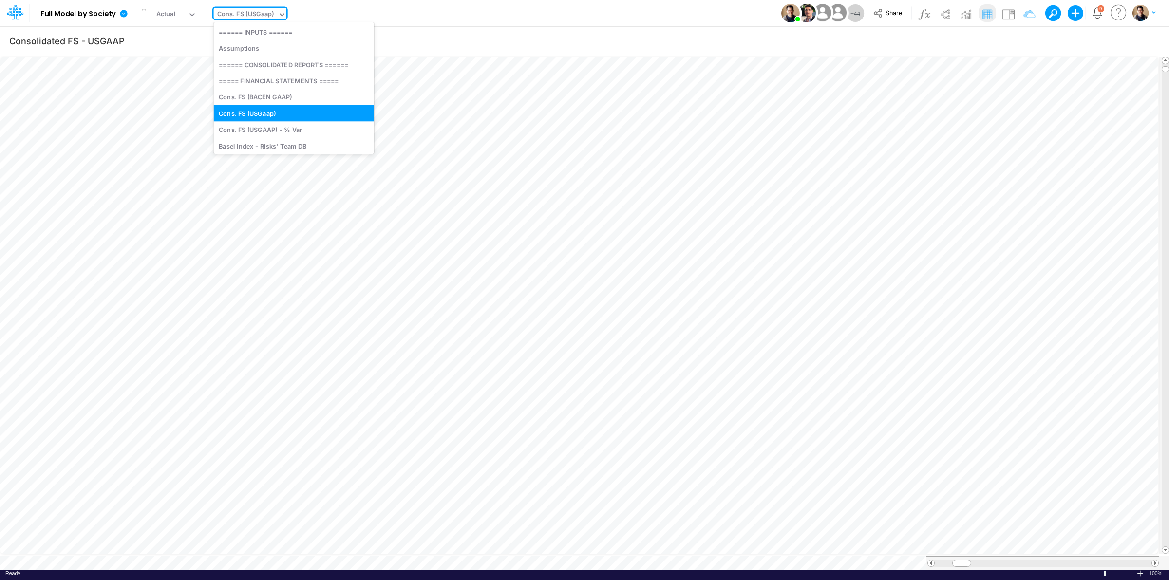
click at [244, 11] on div "Cons. FS (USGaap)" at bounding box center [245, 14] width 57 height 11
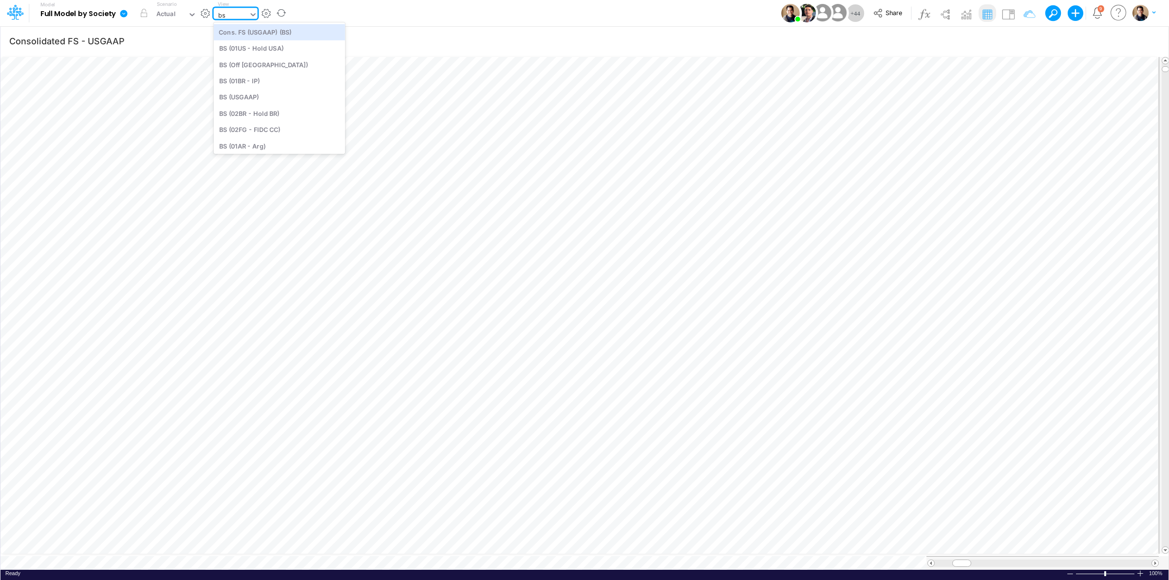
type input "bs"
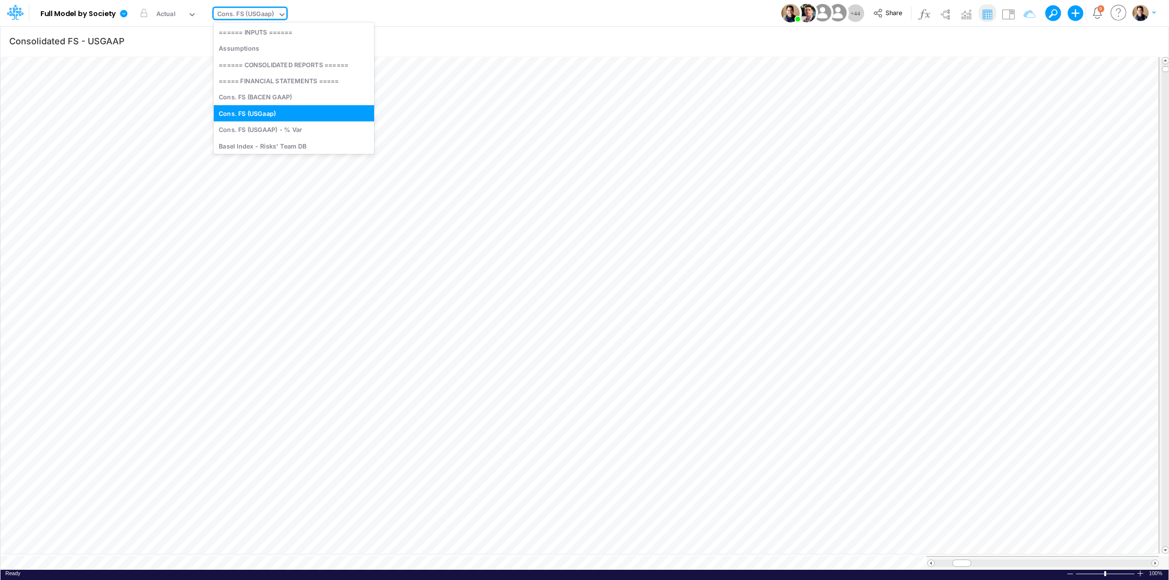
click at [250, 10] on div "Cons. FS (USGaap)" at bounding box center [245, 14] width 57 height 11
type input "bs"
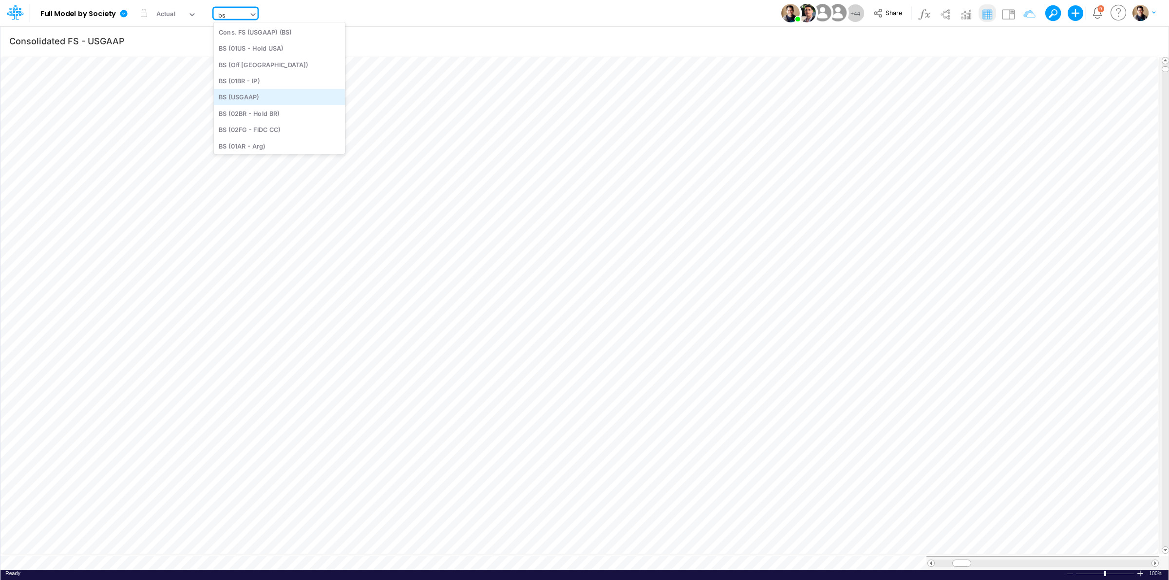
click at [271, 95] on div "BS (USGAAP)" at bounding box center [280, 97] width 132 height 16
type input "BS (USGAAP) - Detailed"
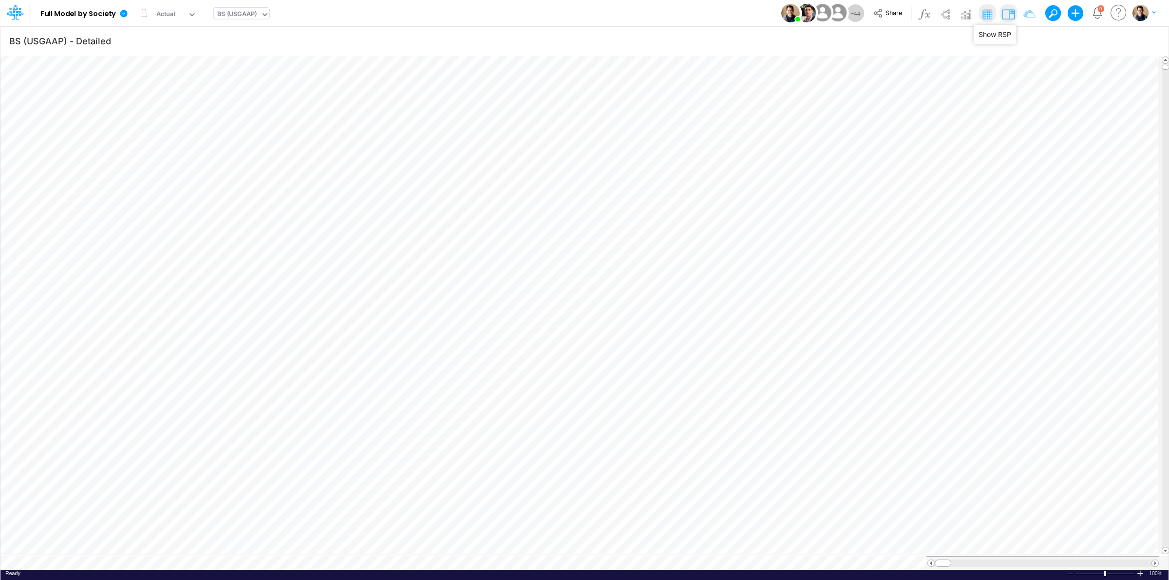
click at [1004, 15] on img at bounding box center [1009, 14] width 16 height 16
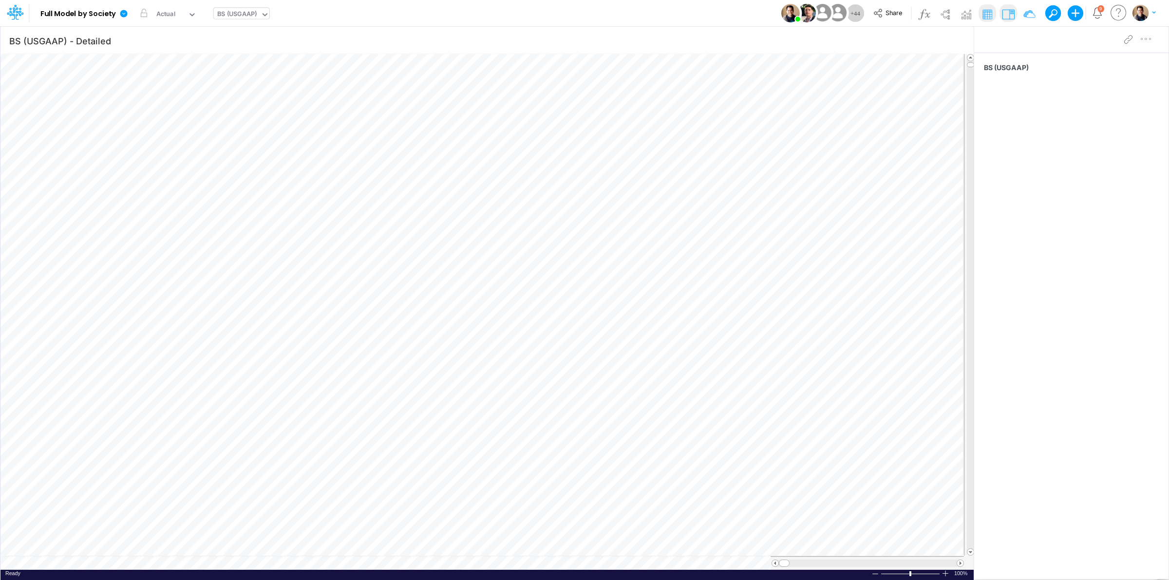
scroll to position [0, 0]
